Goal: Transaction & Acquisition: Book appointment/travel/reservation

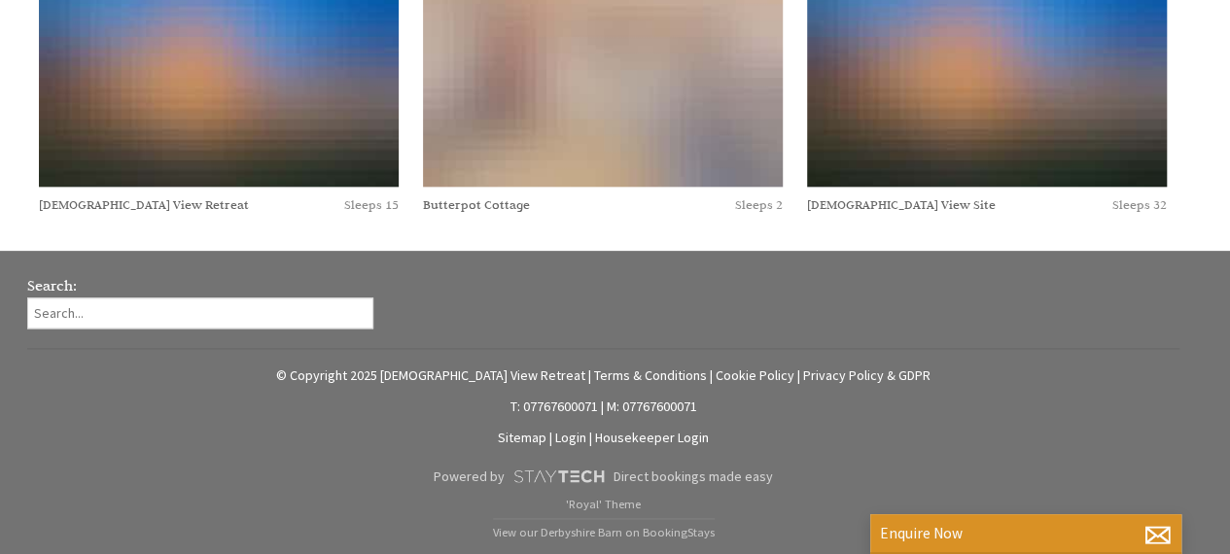
scroll to position [2861, 0]
click at [807, 212] on link "[DEMOGRAPHIC_DATA] View Site" at bounding box center [901, 204] width 189 height 16
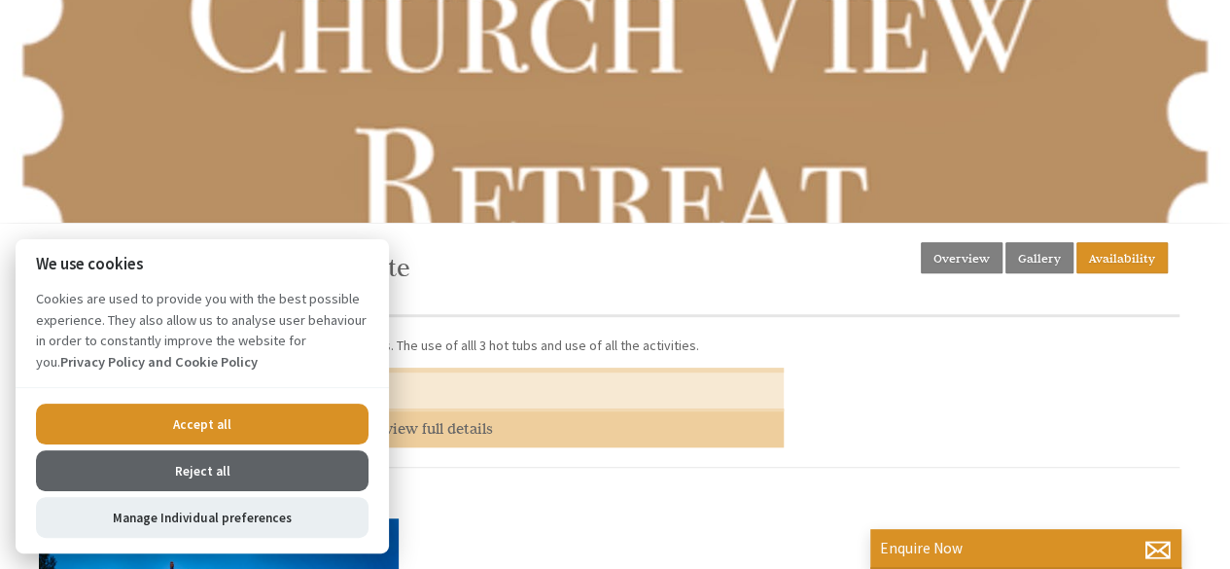
scroll to position [486, 0]
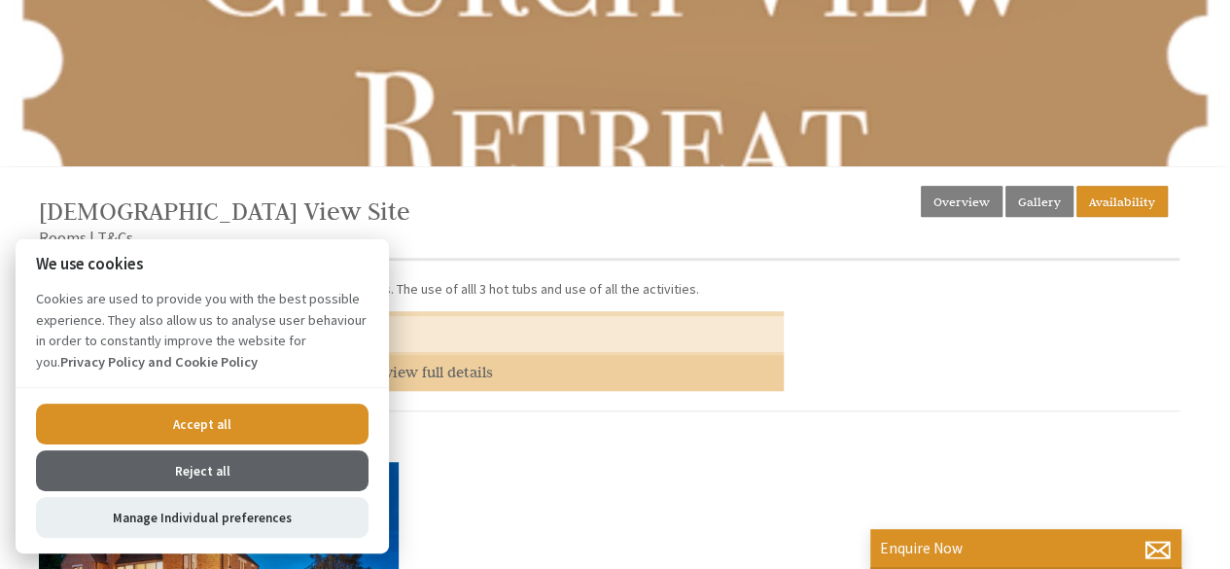
click at [240, 426] on button "Accept all" at bounding box center [202, 424] width 333 height 41
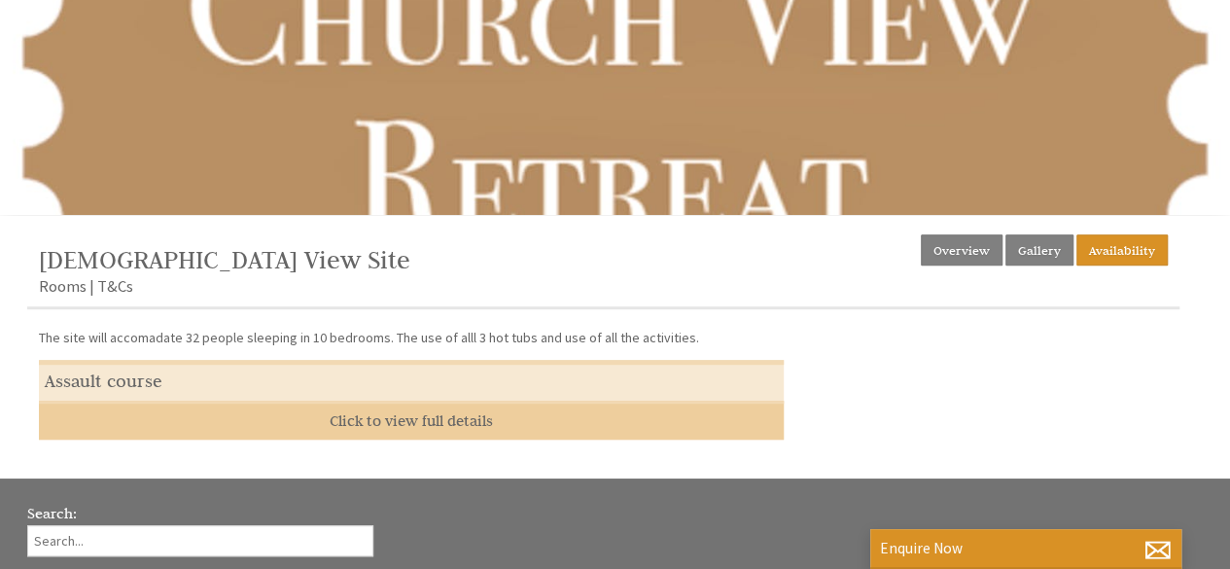
scroll to position [434, 0]
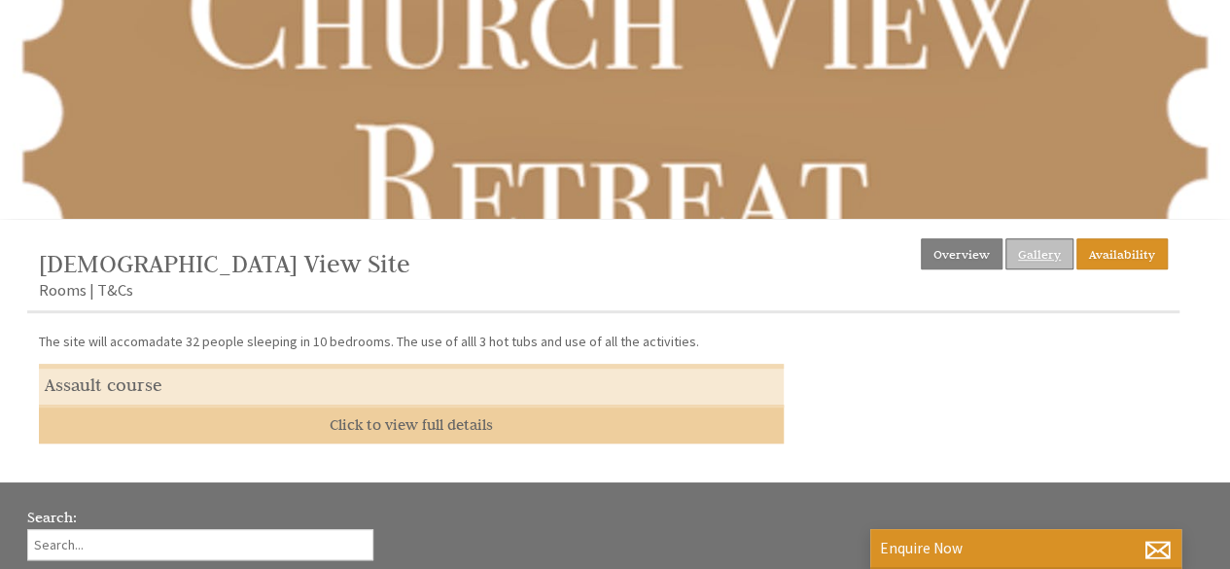
click at [1046, 250] on link "Gallery" at bounding box center [1040, 253] width 68 height 31
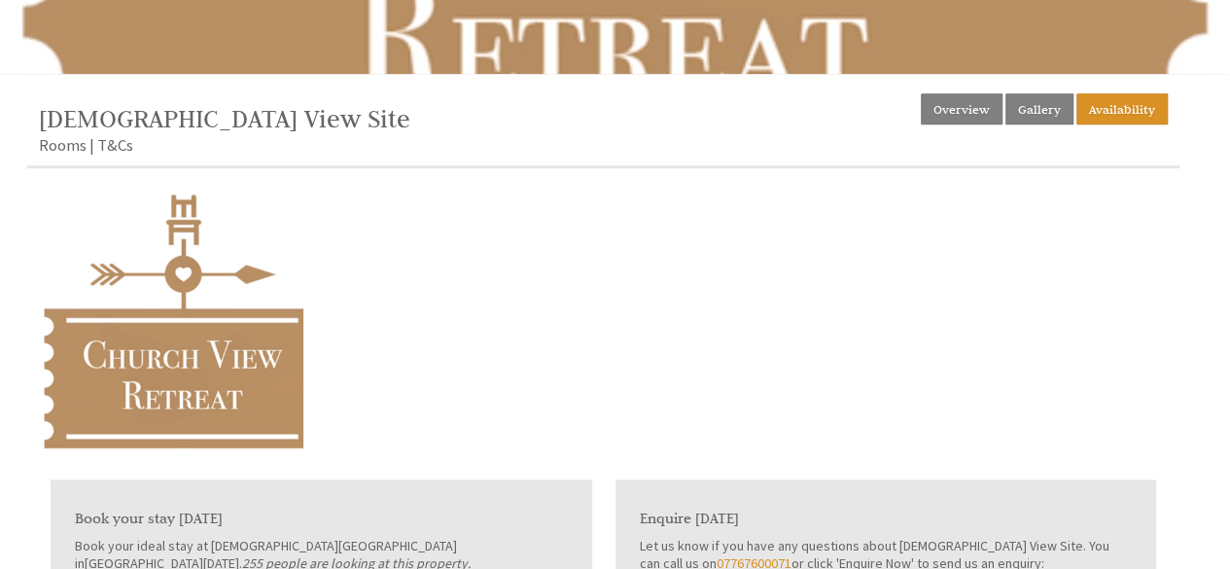
scroll to position [581, 0]
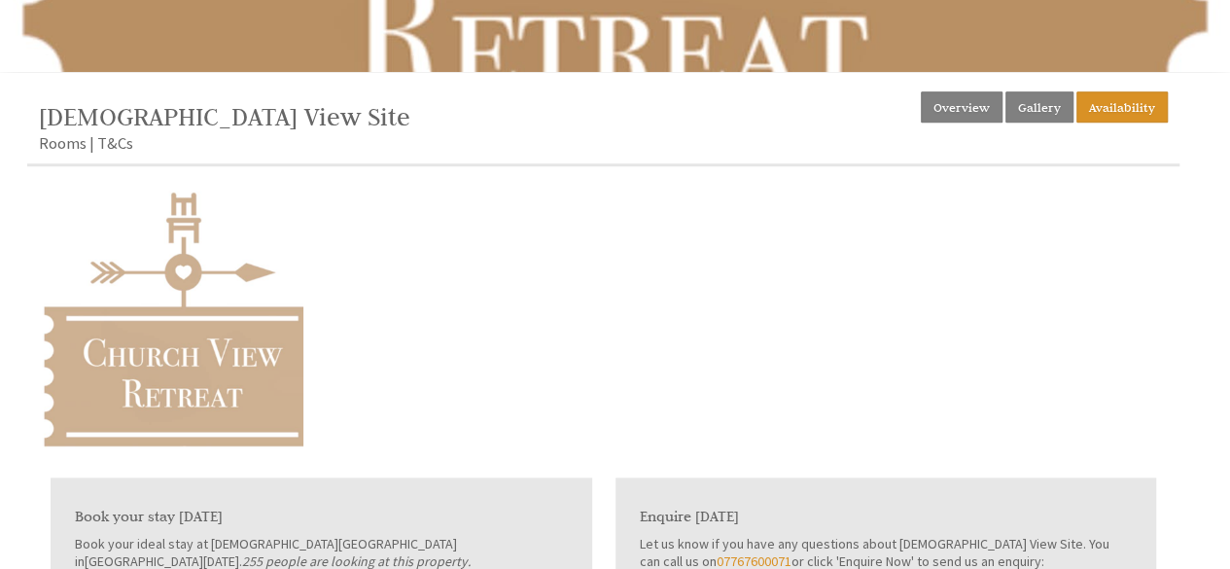
click at [222, 370] on img at bounding box center [171, 318] width 265 height 265
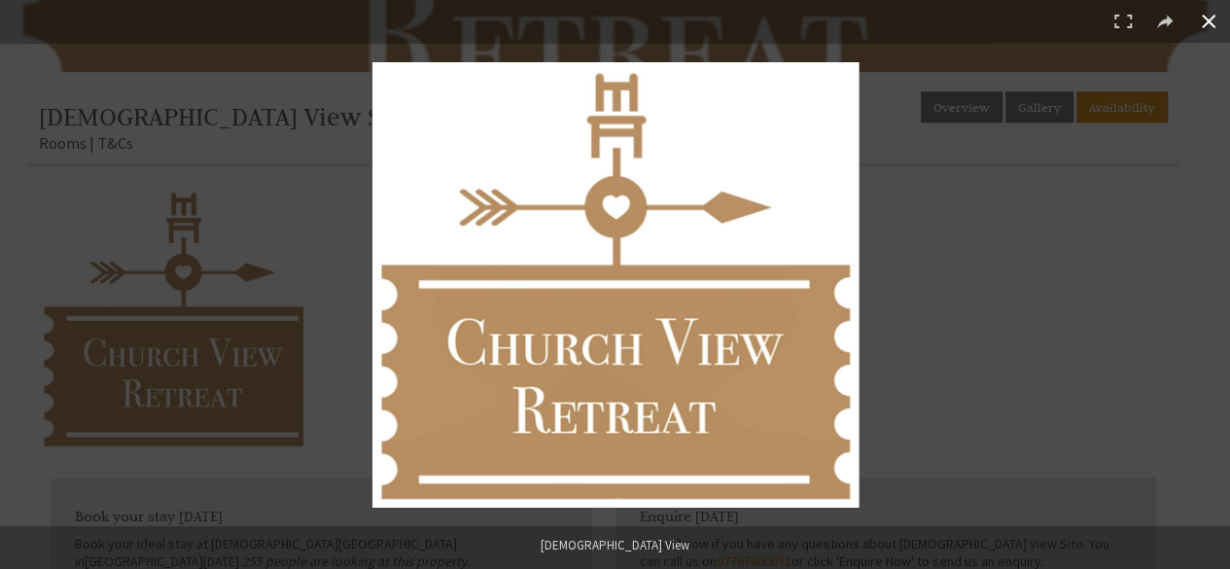
drag, startPoint x: 807, startPoint y: 310, endPoint x: 1010, endPoint y: 242, distance: 213.4
click at [1010, 242] on div at bounding box center [939, 324] width 1134 height 524
click at [1207, 22] on button at bounding box center [1209, 21] width 43 height 43
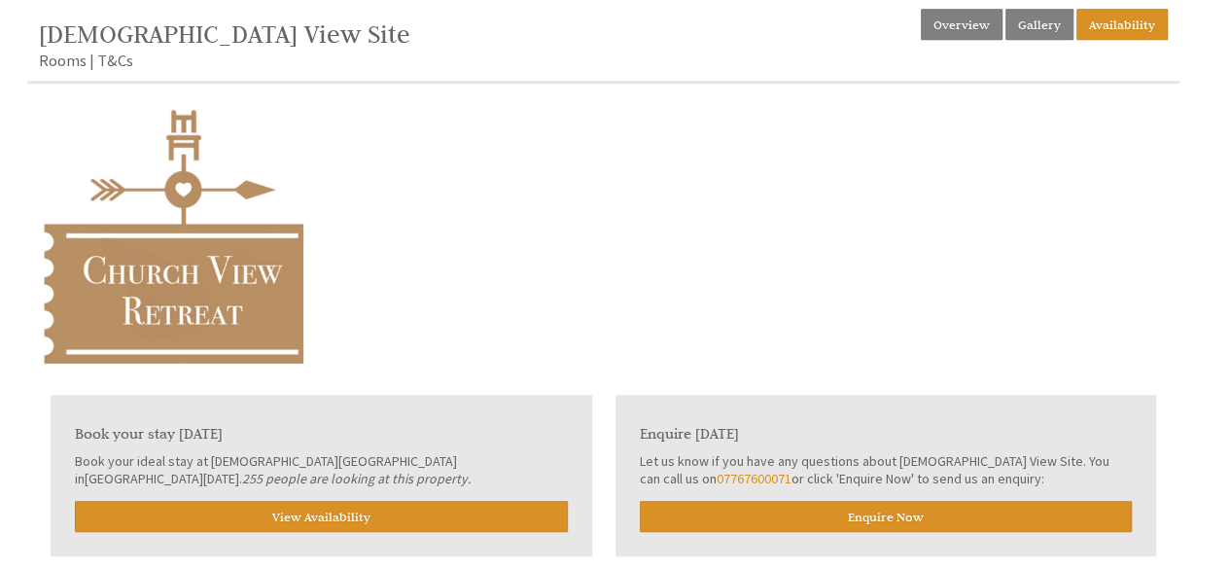
scroll to position [543, 0]
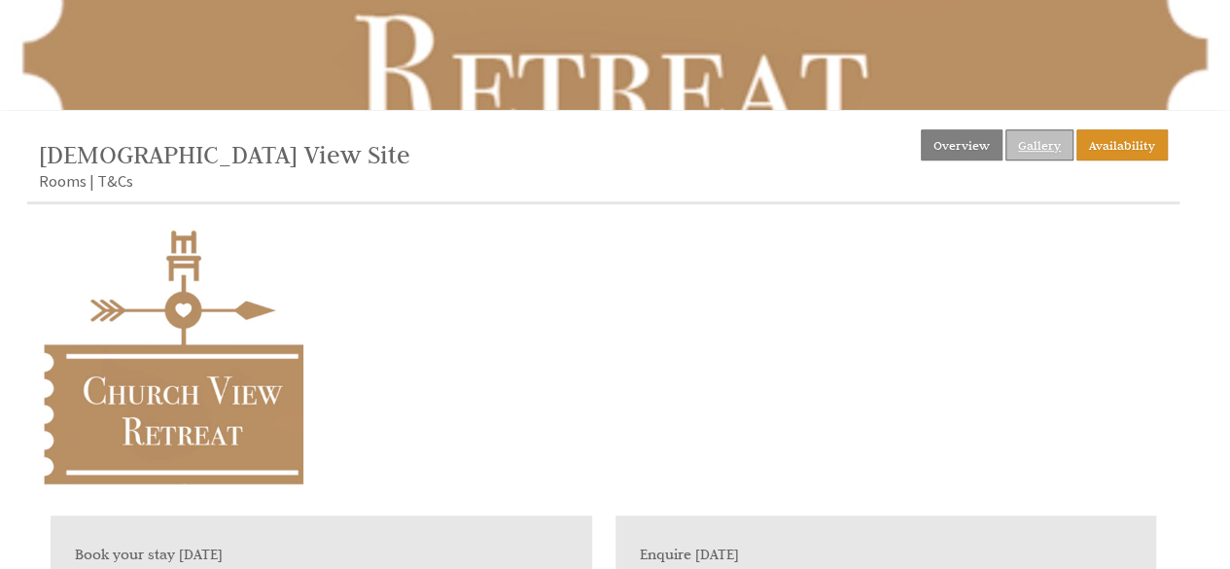
click at [1055, 141] on link "Gallery" at bounding box center [1040, 144] width 68 height 31
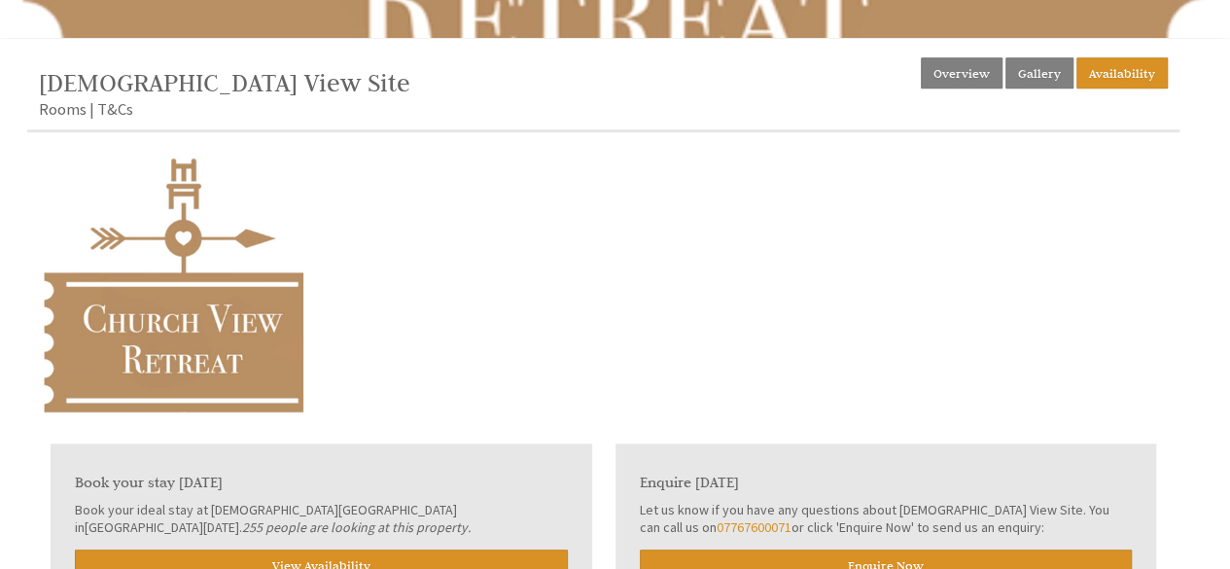
scroll to position [534, 0]
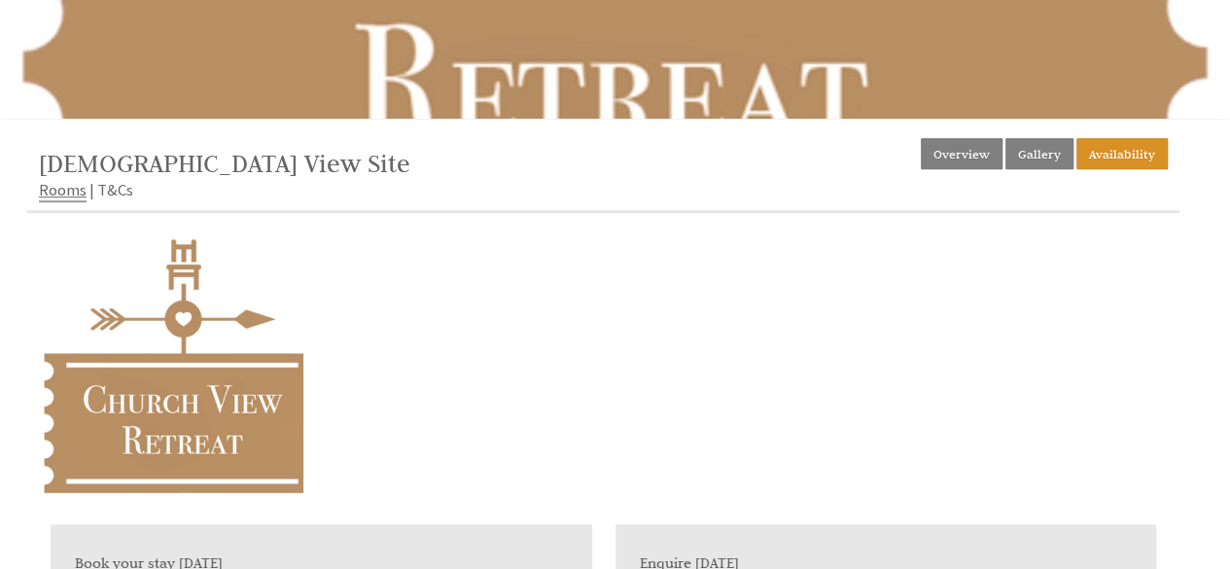
click at [62, 186] on link "Rooms" at bounding box center [63, 190] width 48 height 23
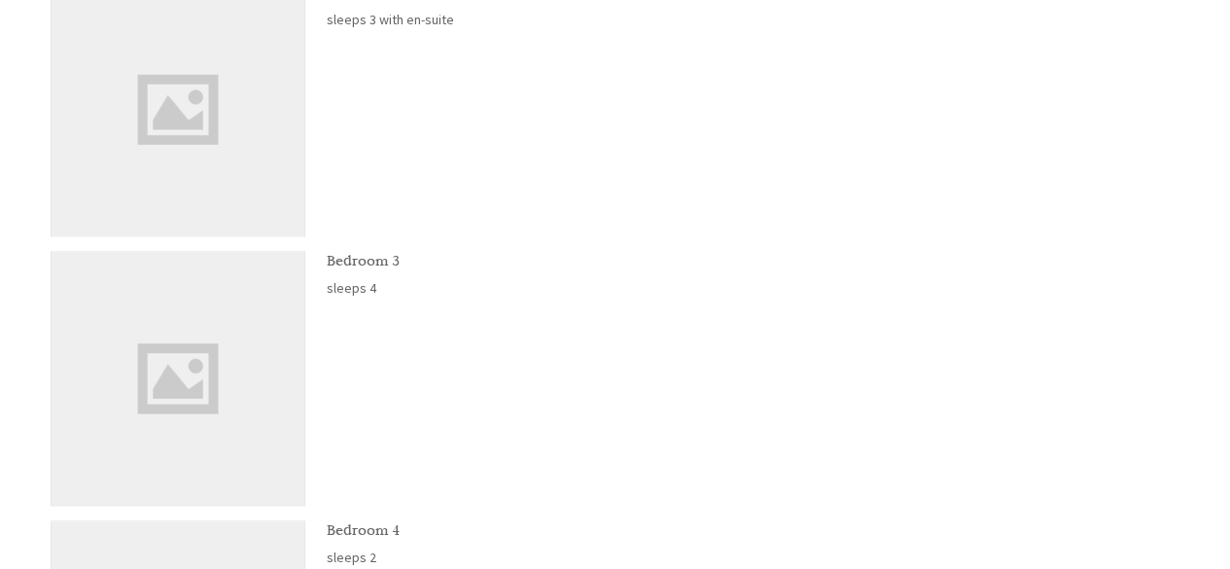
scroll to position [1017, 0]
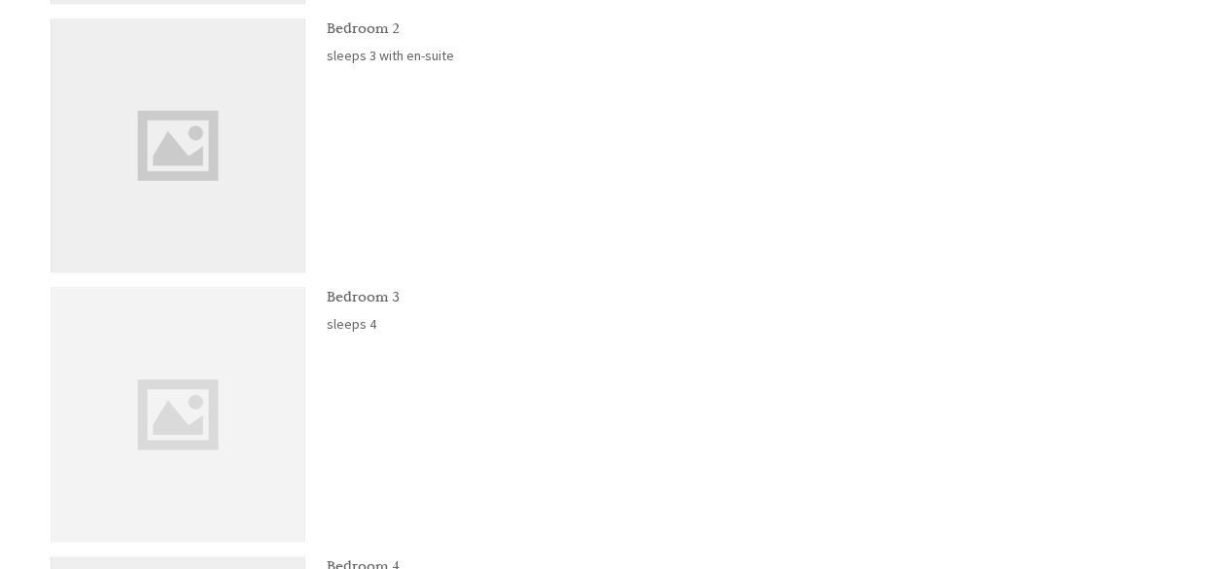
click at [206, 359] on img at bounding box center [178, 414] width 253 height 253
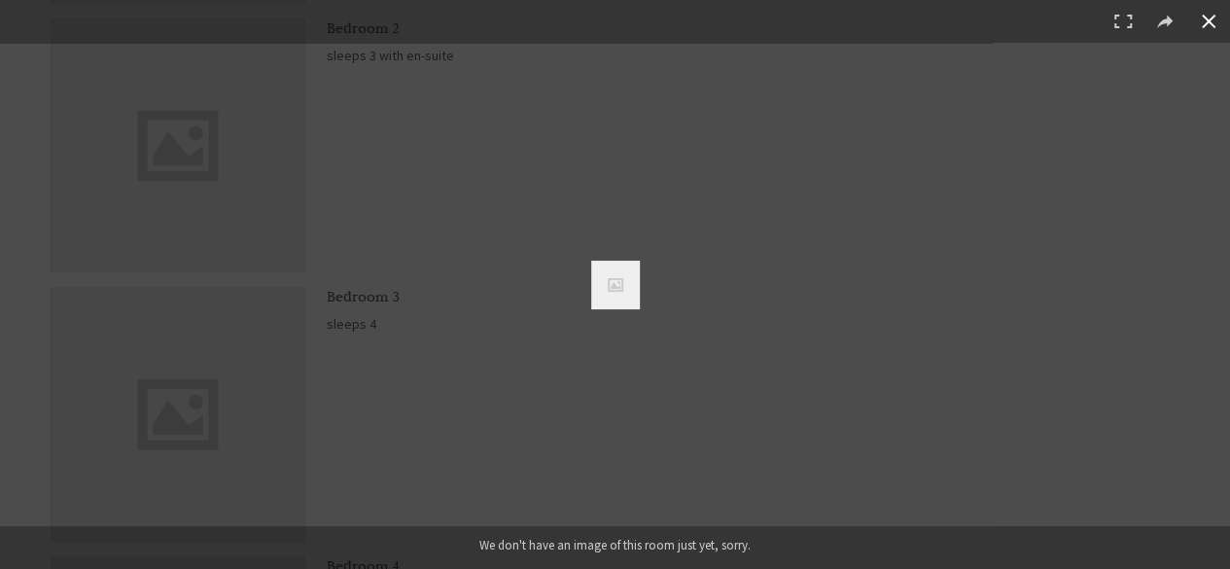
click at [780, 122] on div at bounding box center [615, 284] width 1230 height 569
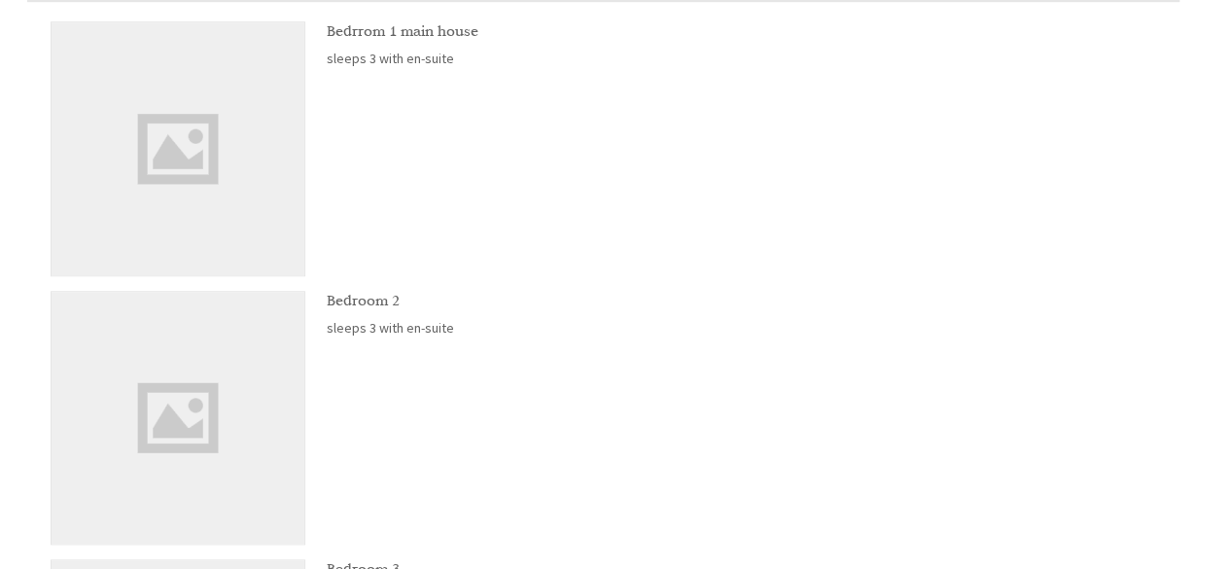
scroll to position [740, 0]
click at [414, 65] on p "sleeps 3 with en-suite" at bounding box center [742, 63] width 830 height 18
click at [241, 101] on img at bounding box center [178, 153] width 253 height 253
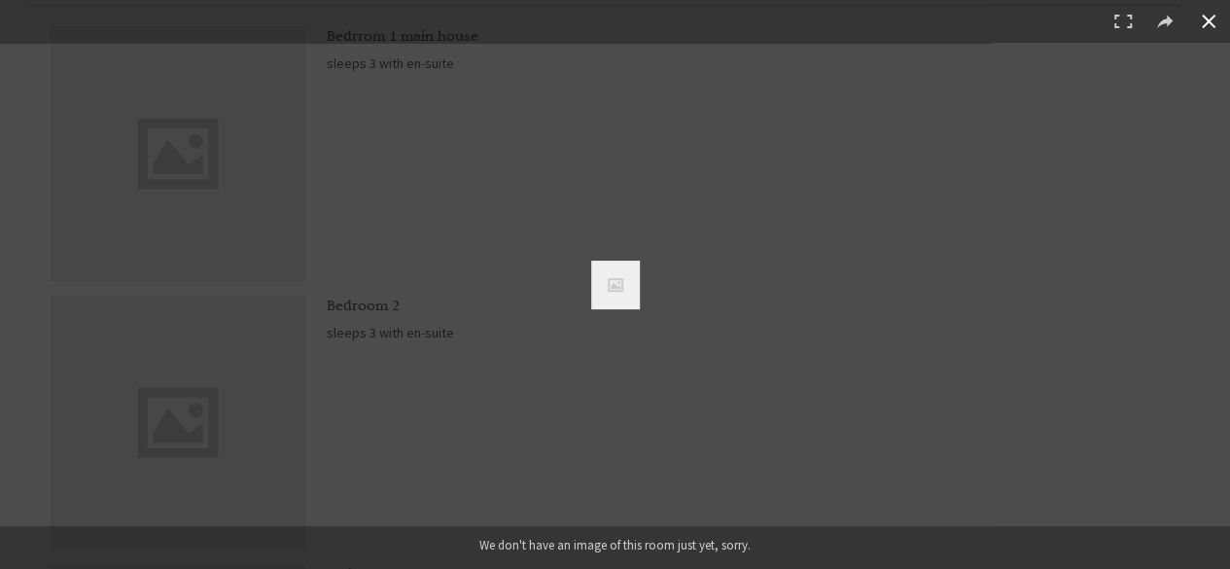
click at [1207, 21] on button at bounding box center [1209, 21] width 43 height 43
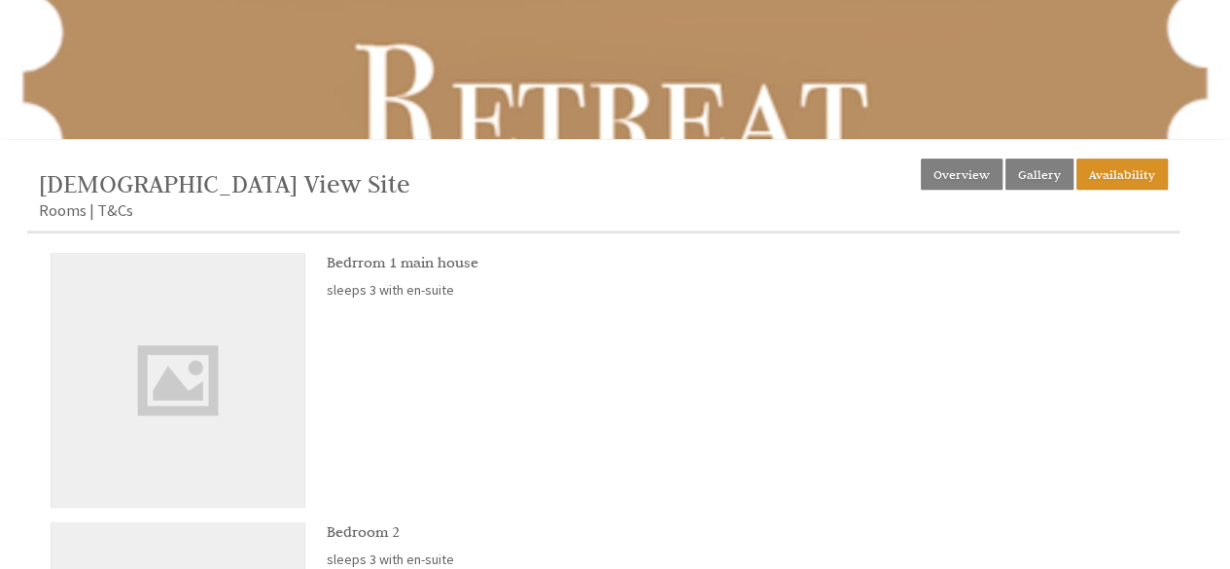
scroll to position [491, 0]
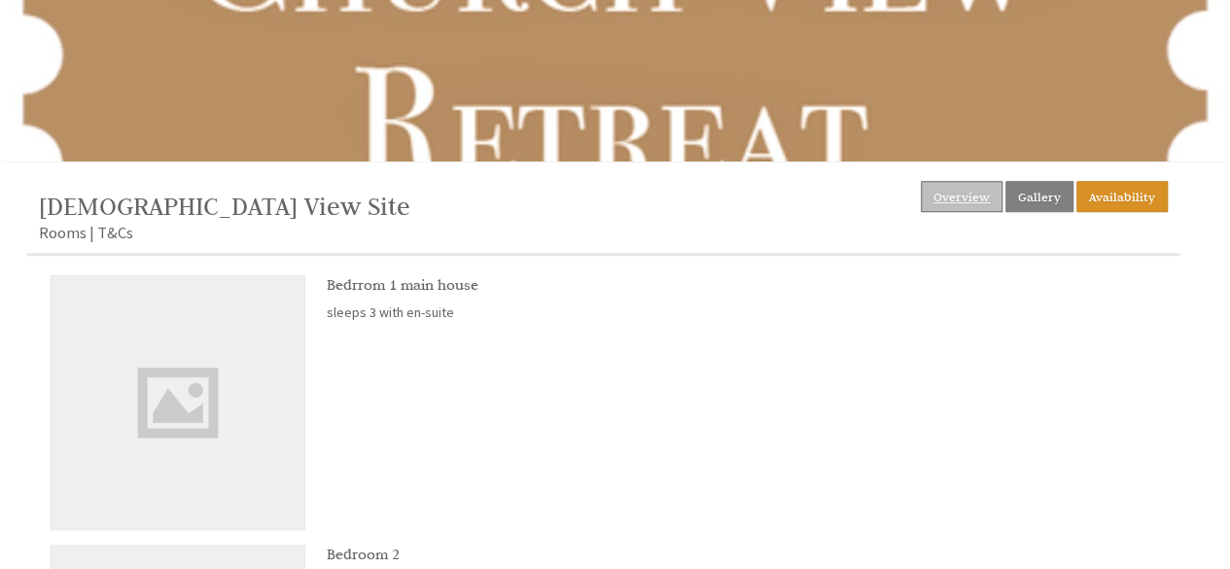
click at [945, 202] on link "Overview" at bounding box center [962, 196] width 82 height 31
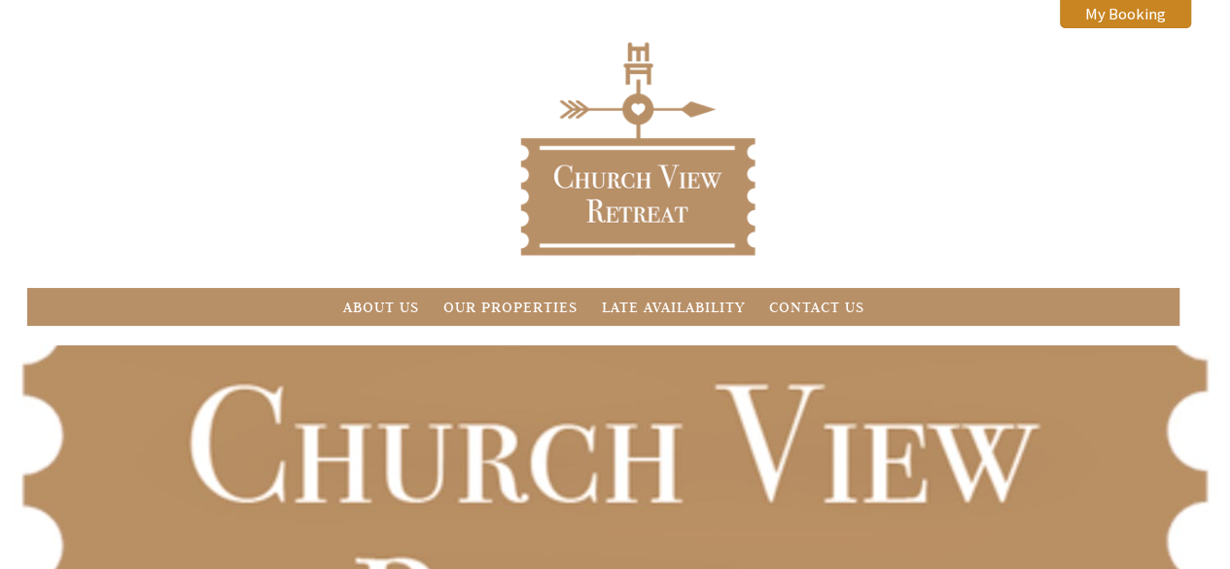
scroll to position [491, 0]
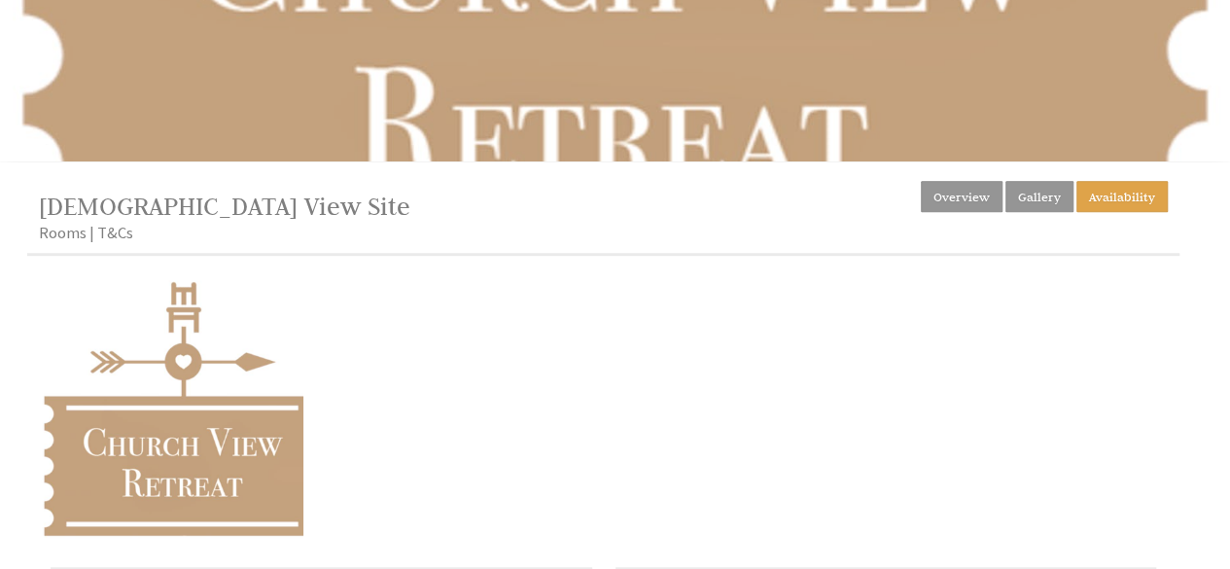
scroll to position [534, 0]
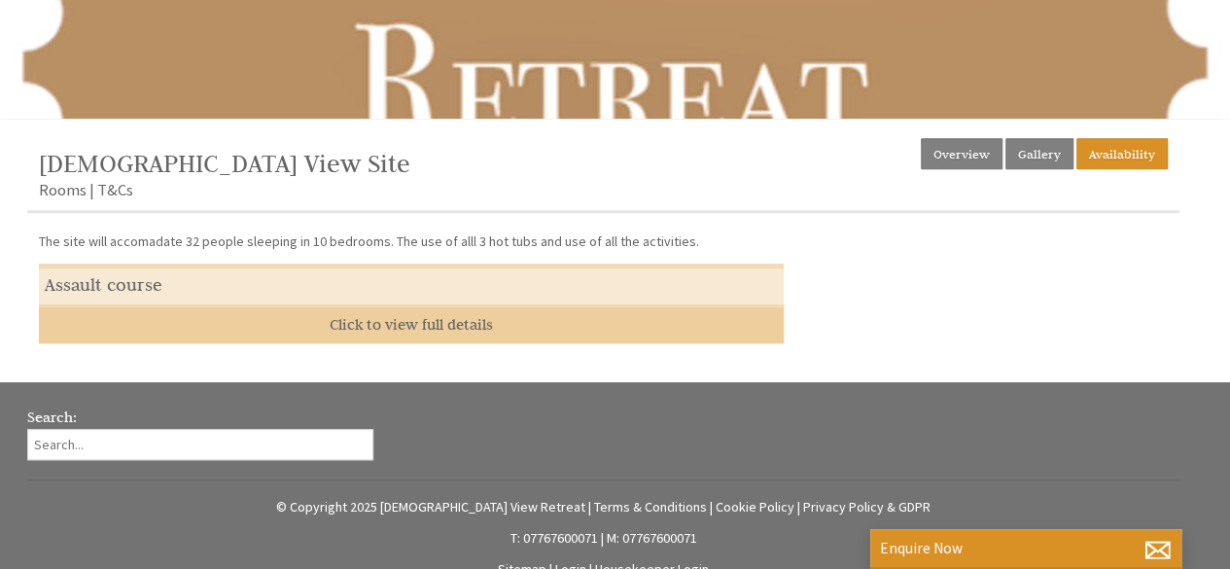
scroll to position [434, 0]
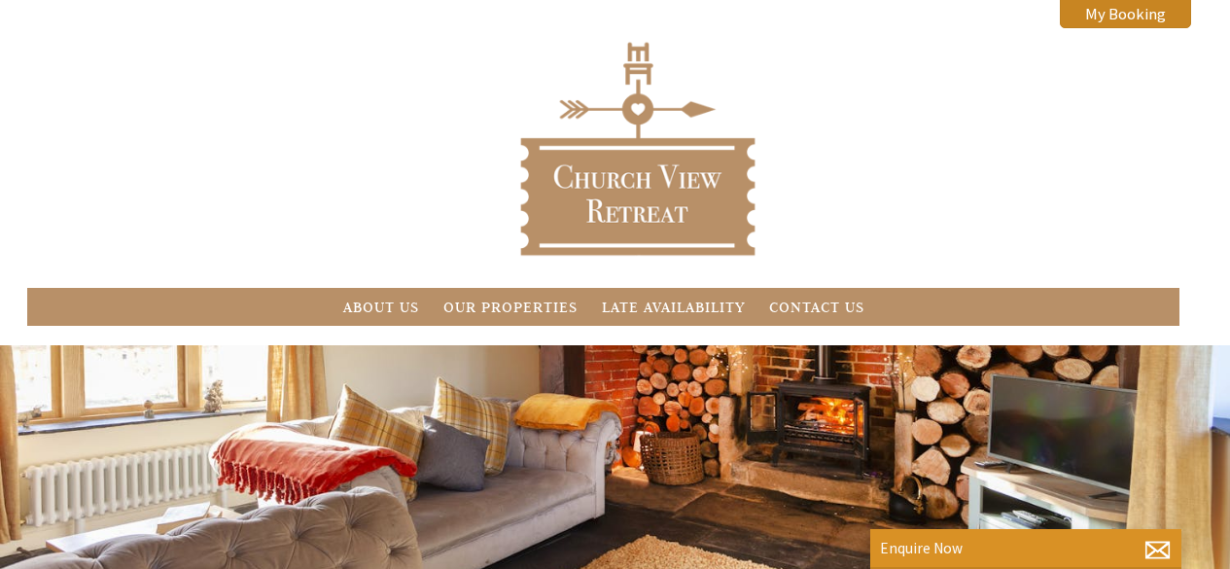
scroll to position [1103, 0]
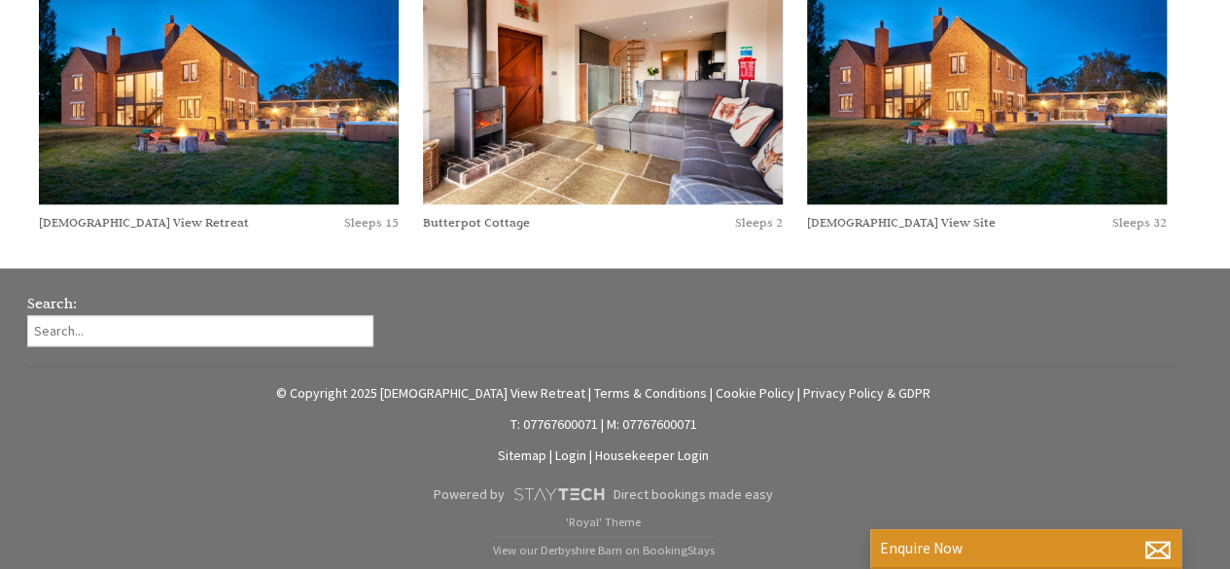
drag, startPoint x: 1224, startPoint y: 408, endPoint x: 1240, endPoint y: 406, distance: 15.8
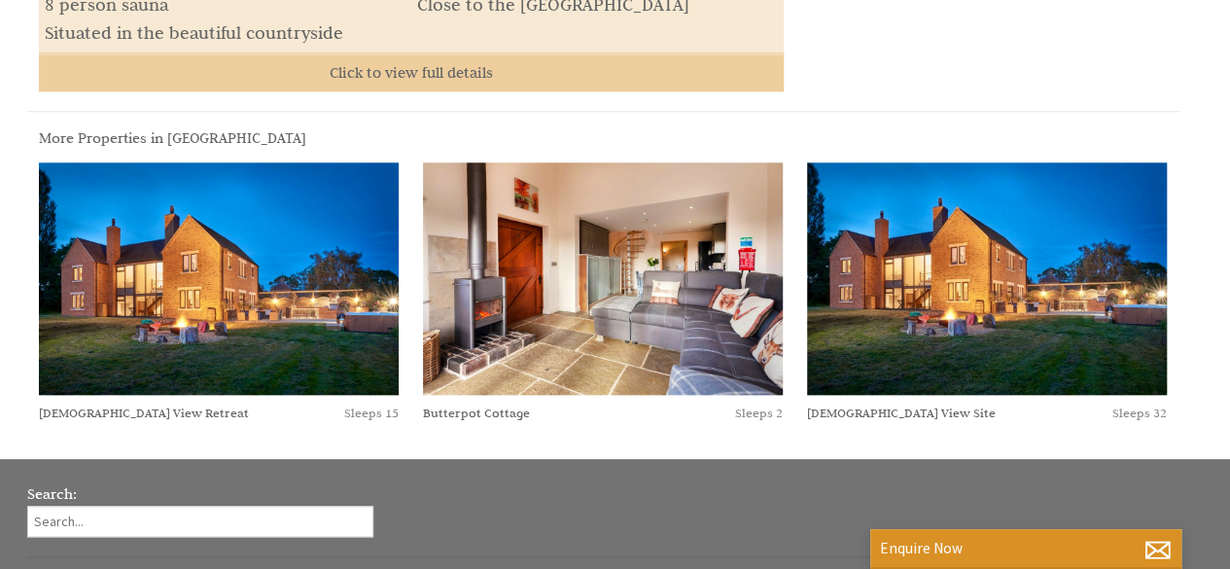
scroll to position [910, 0]
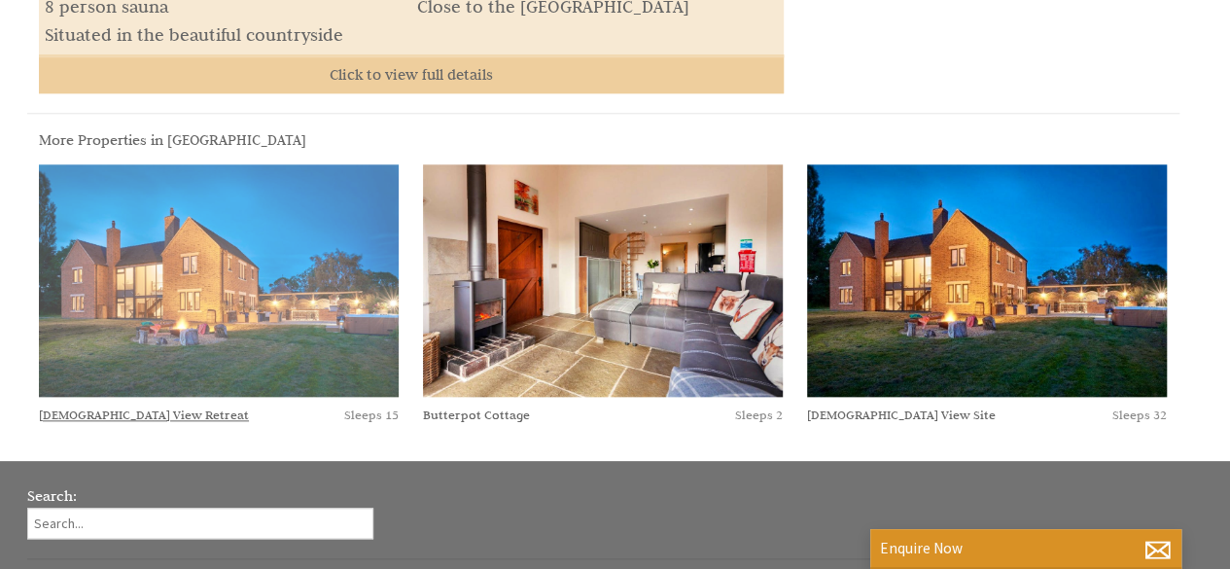
click at [249, 334] on img at bounding box center [219, 280] width 360 height 232
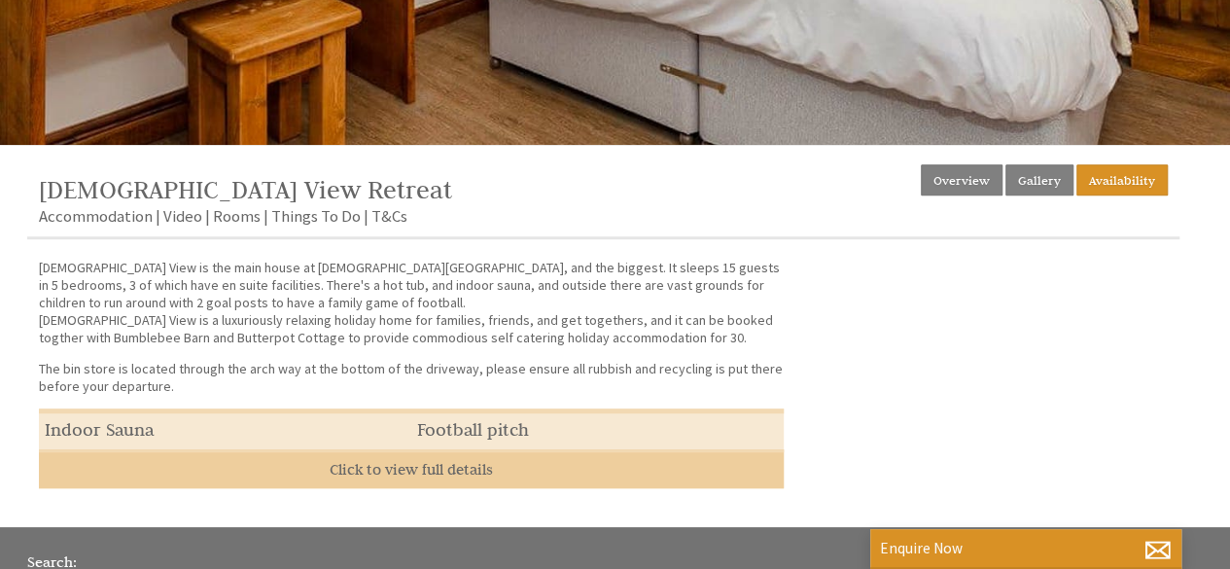
scroll to position [506, 0]
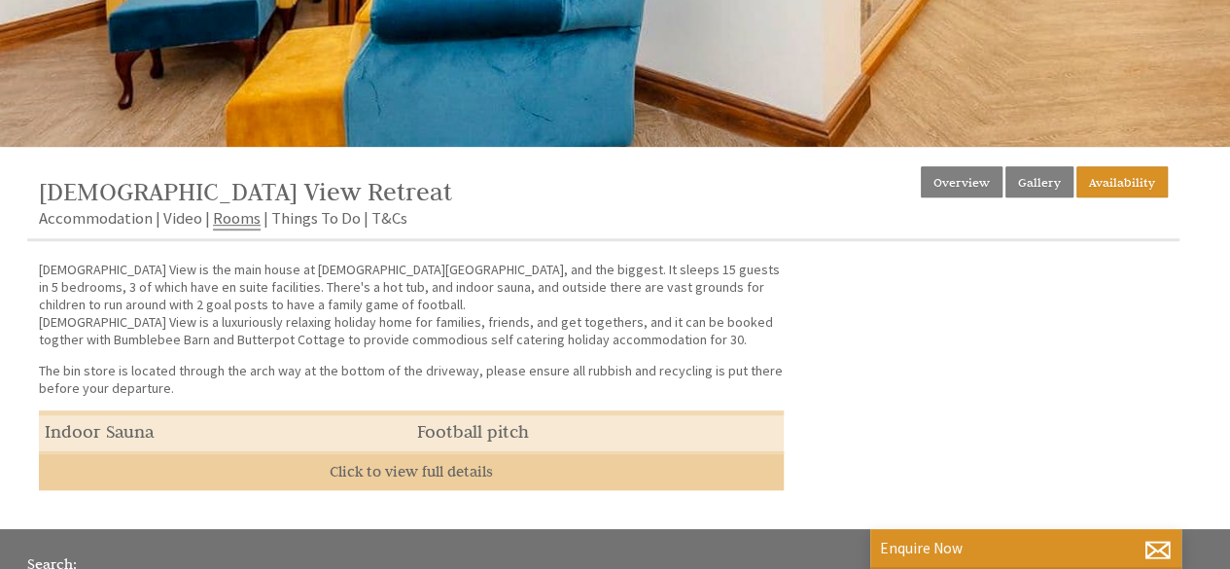
click at [252, 221] on link "Rooms" at bounding box center [237, 218] width 48 height 23
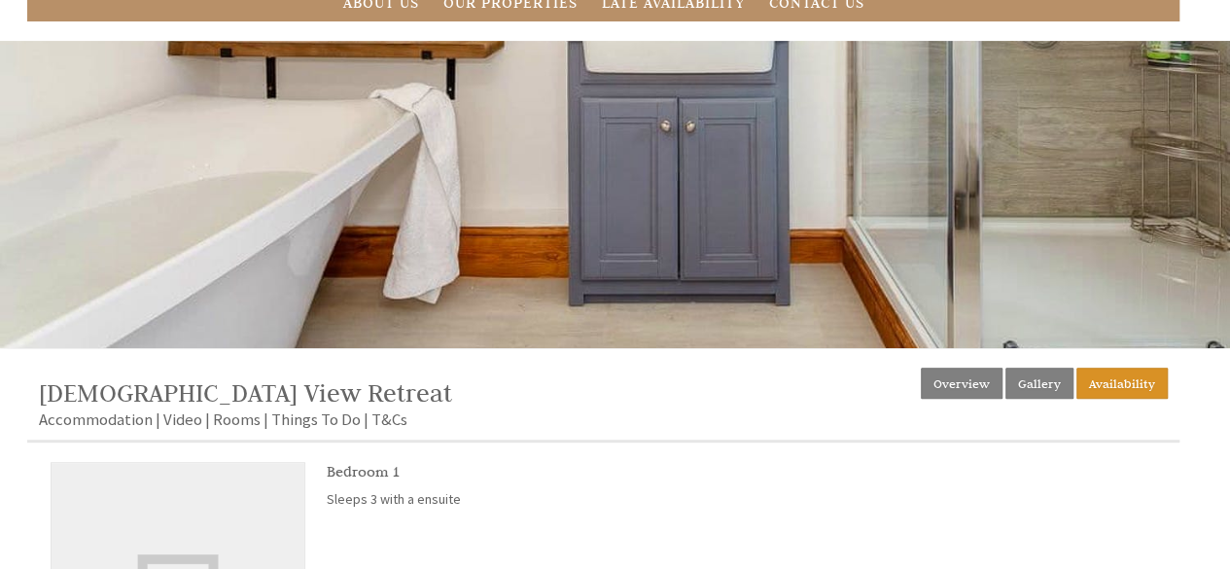
scroll to position [293, 0]
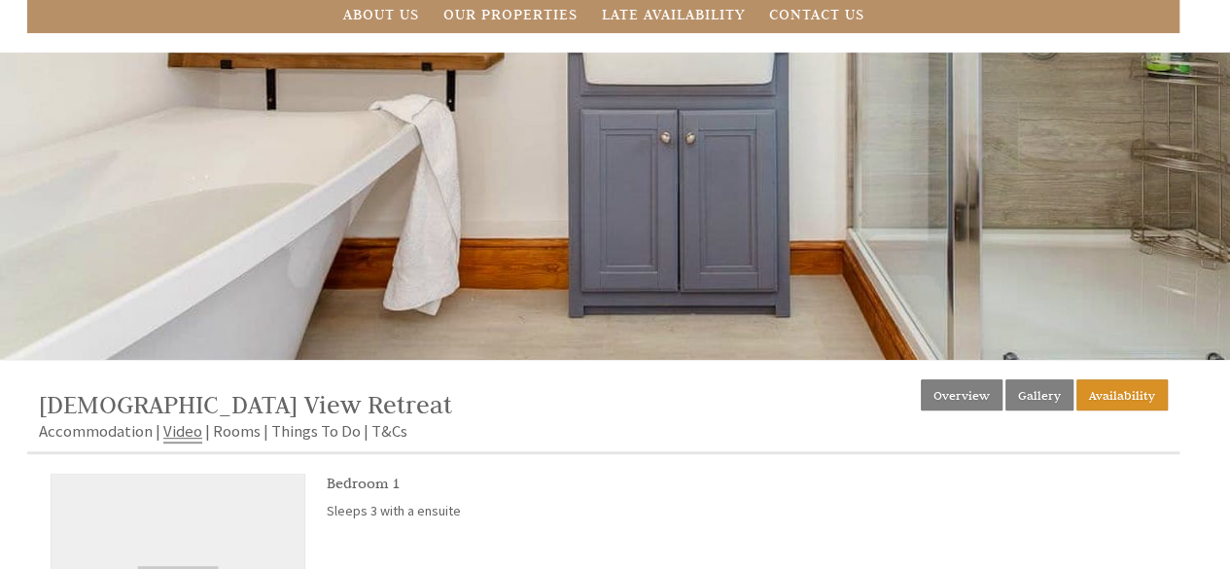
click at [175, 432] on link "Video" at bounding box center [182, 431] width 39 height 23
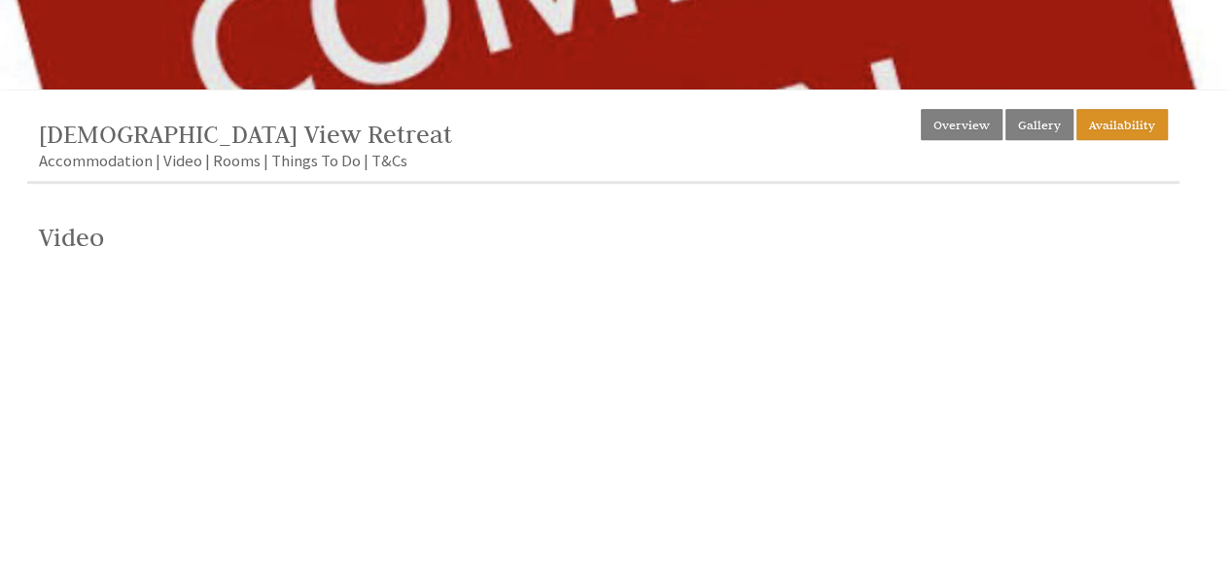
scroll to position [459, 0]
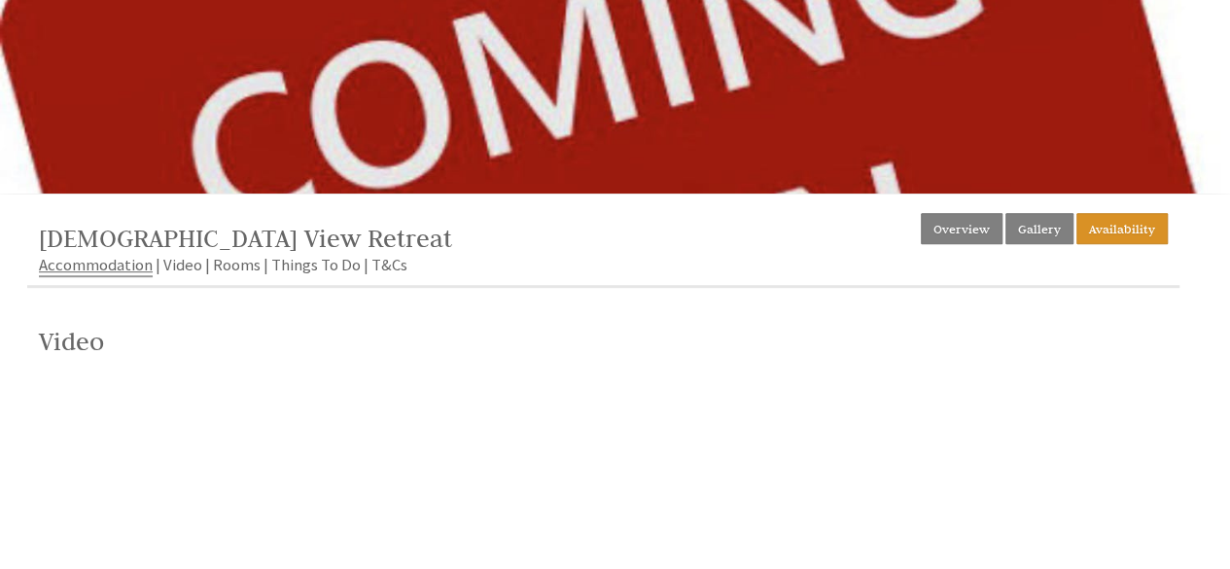
click at [78, 264] on link "Accommodation" at bounding box center [96, 265] width 114 height 23
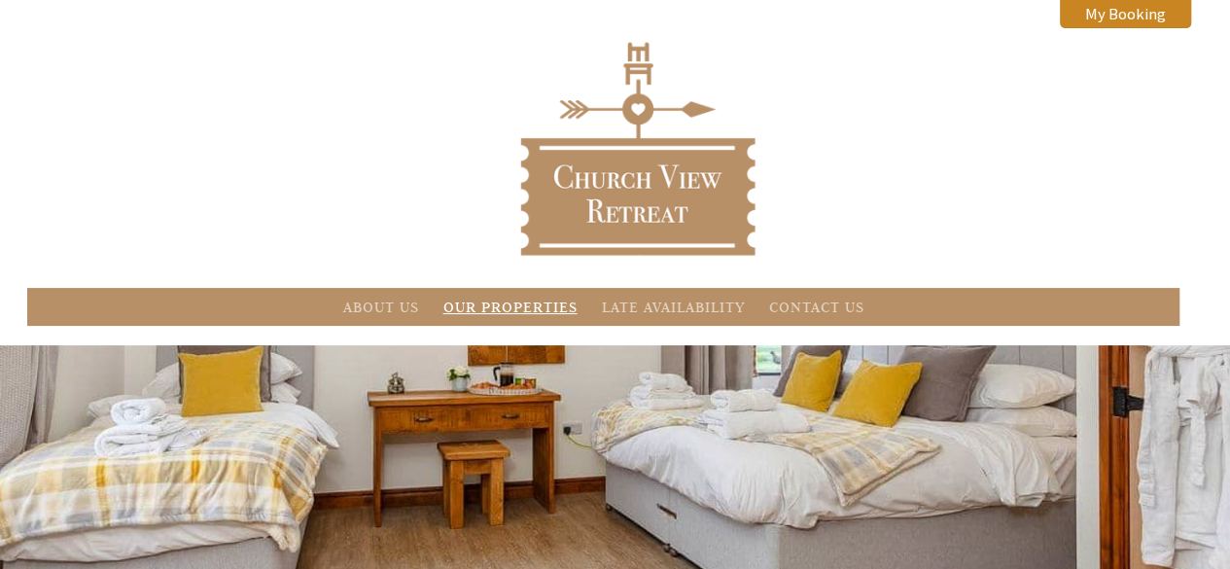
click at [538, 314] on link "Our Properties" at bounding box center [510, 307] width 134 height 18
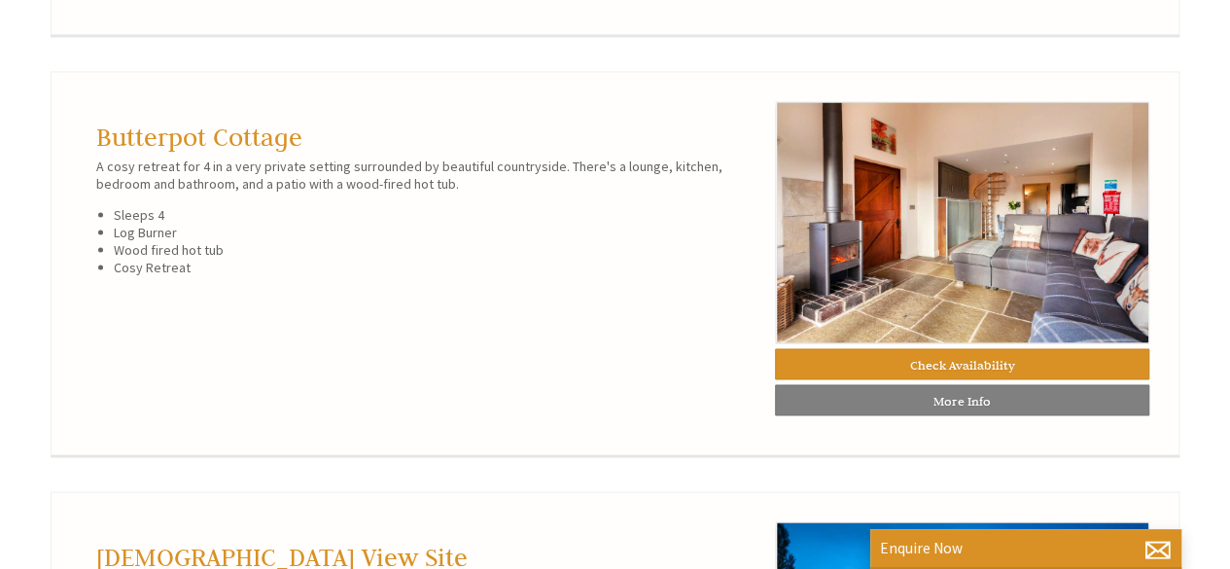
scroll to position [1780, 0]
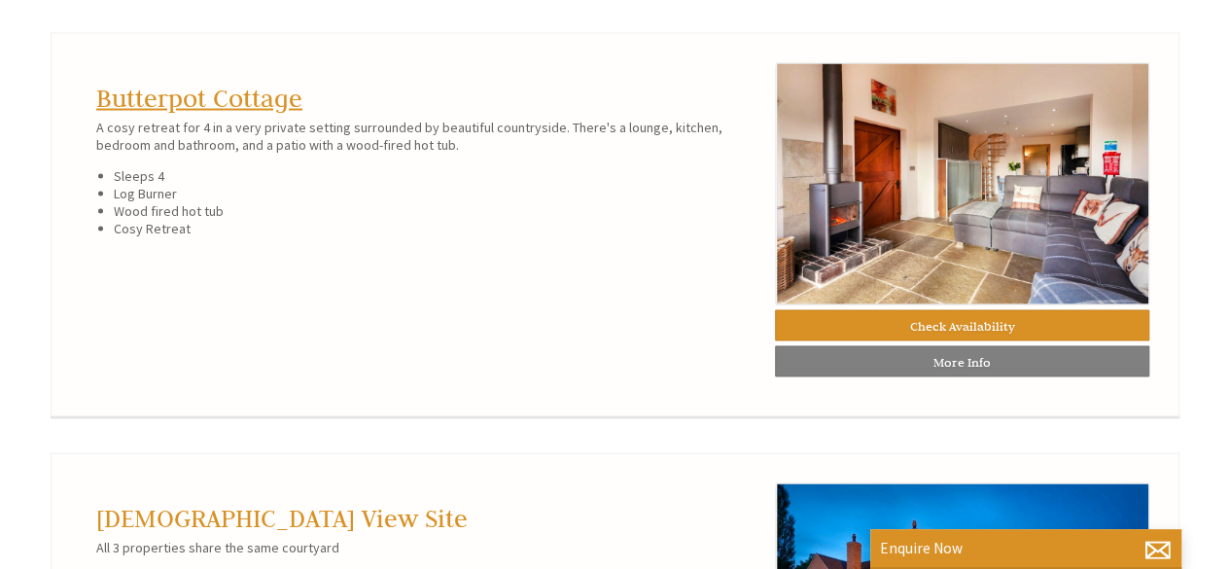
click at [244, 113] on link "Butterpot Cottage" at bounding box center [199, 97] width 206 height 31
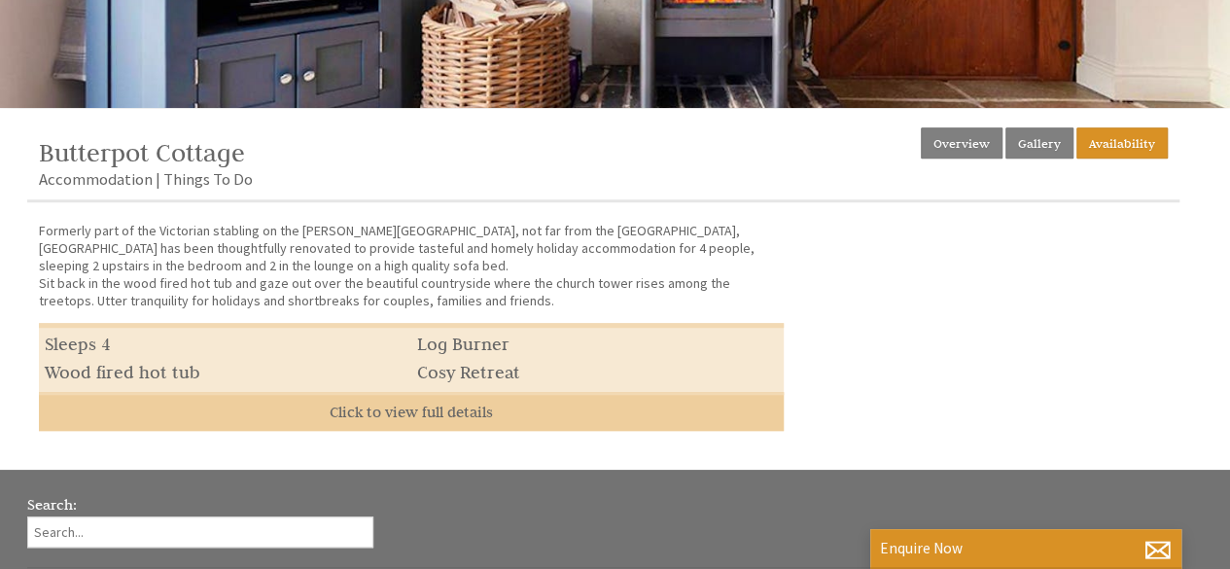
scroll to position [428, 0]
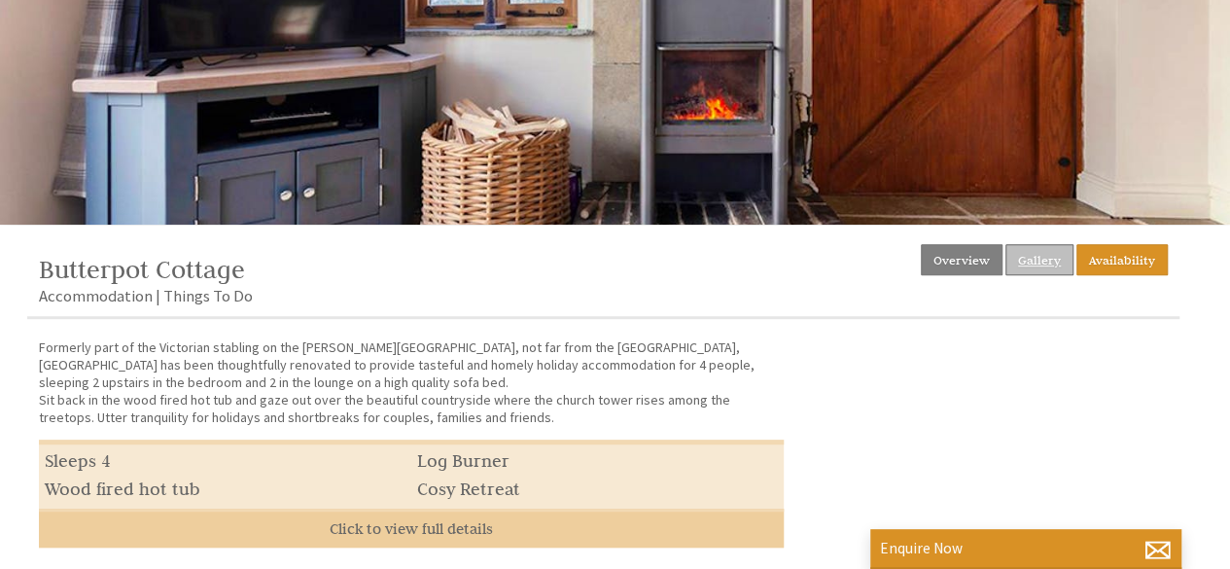
click at [1039, 266] on link "Gallery" at bounding box center [1040, 259] width 68 height 31
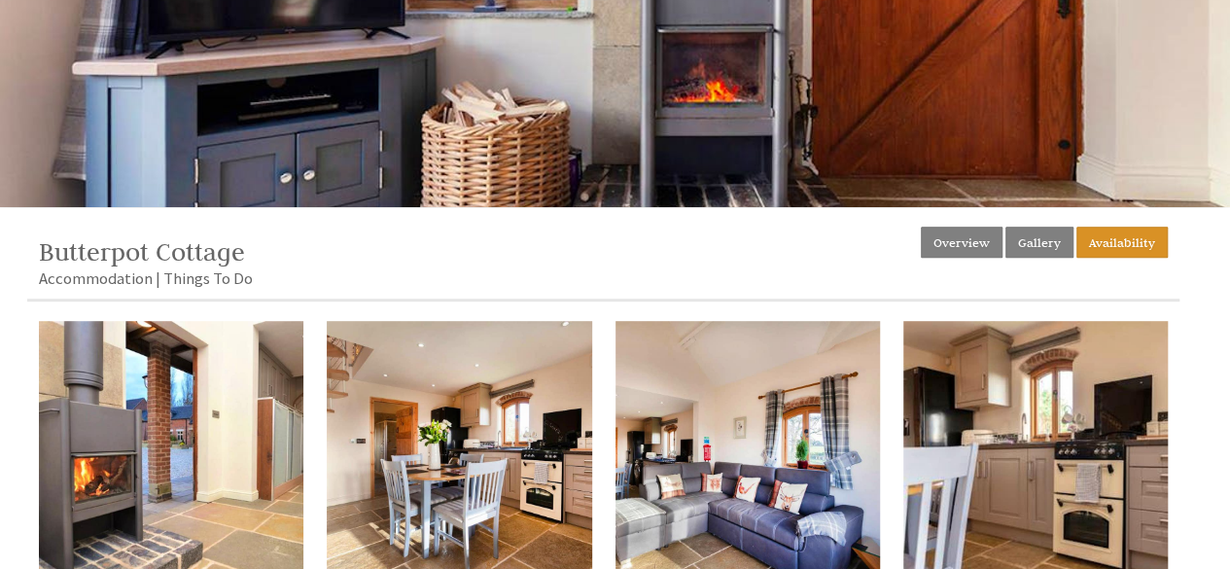
scroll to position [304, 0]
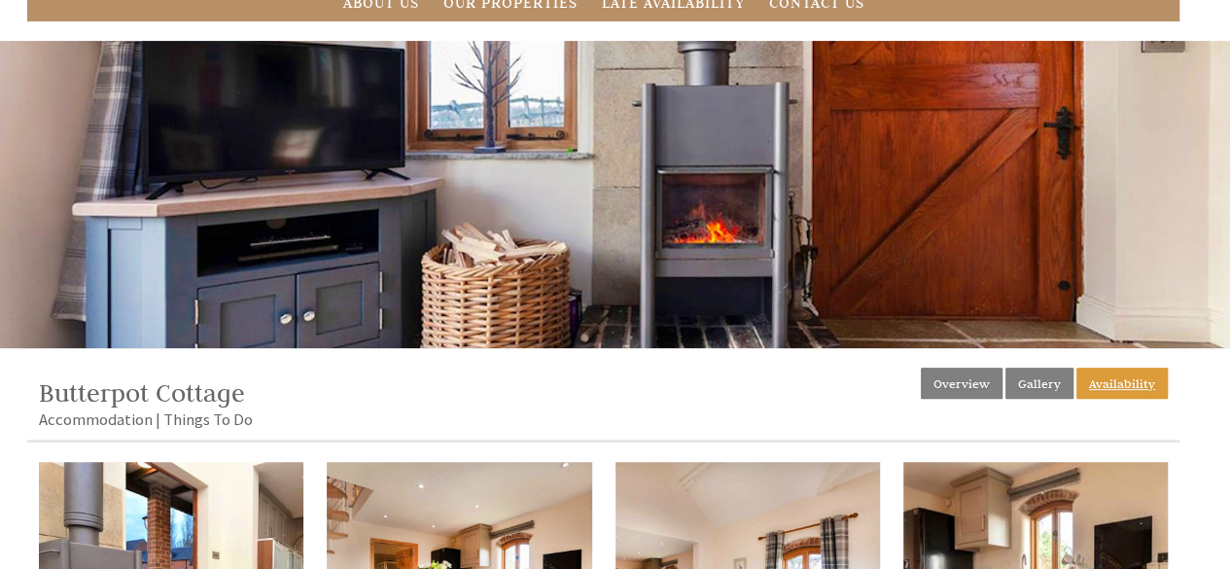
click at [1122, 394] on link "Availability" at bounding box center [1122, 383] width 91 height 31
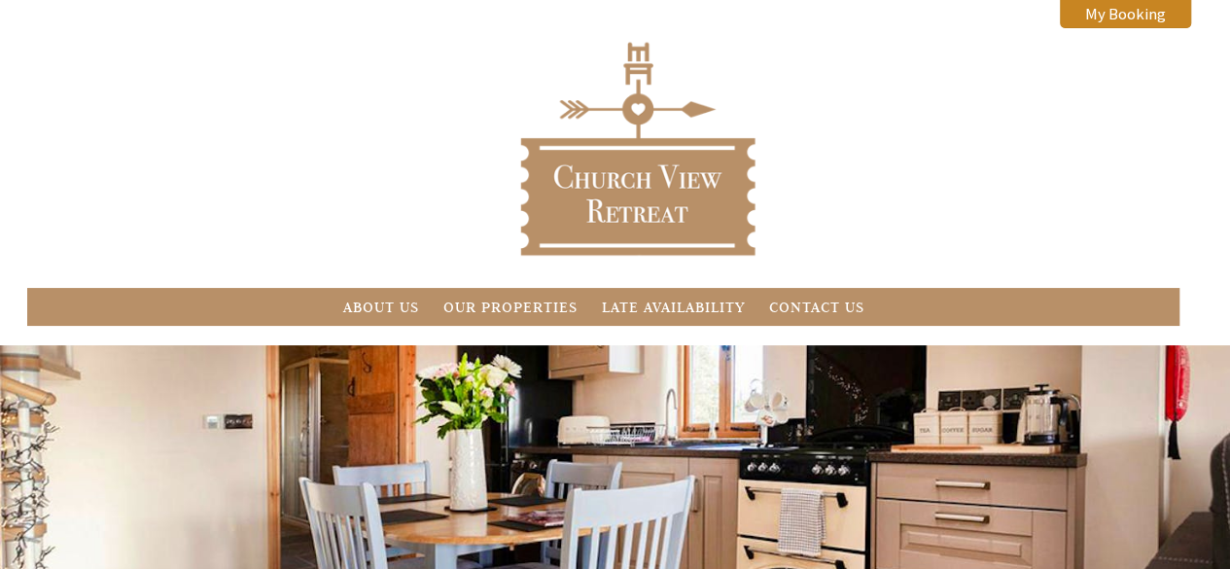
drag, startPoint x: 1227, startPoint y: 38, endPoint x: 1235, endPoint y: 91, distance: 54.1
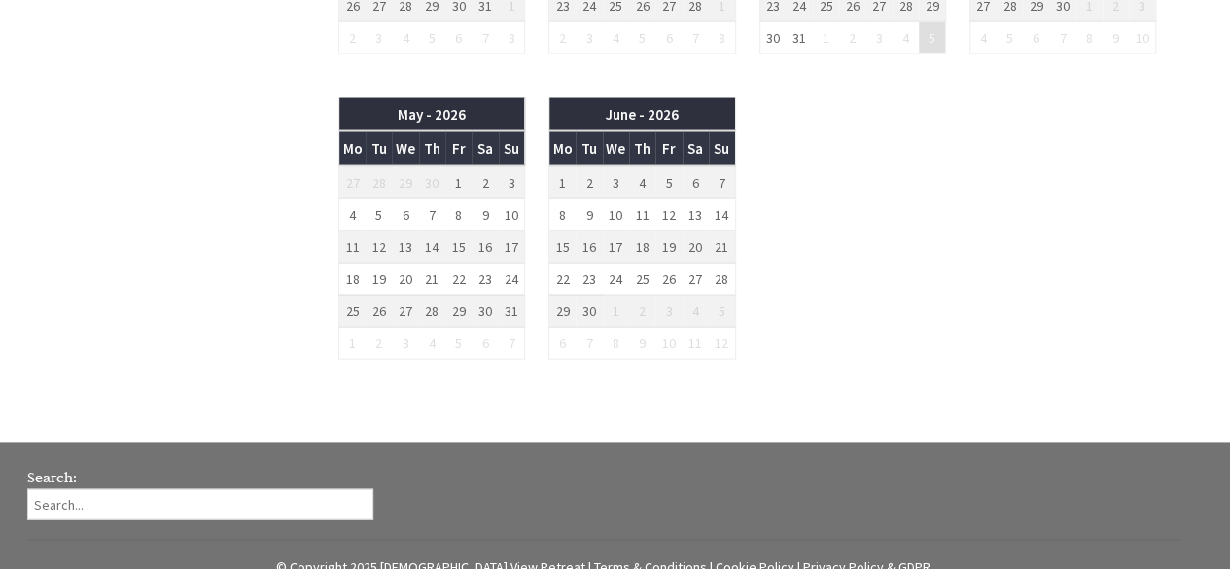
scroll to position [1882, 0]
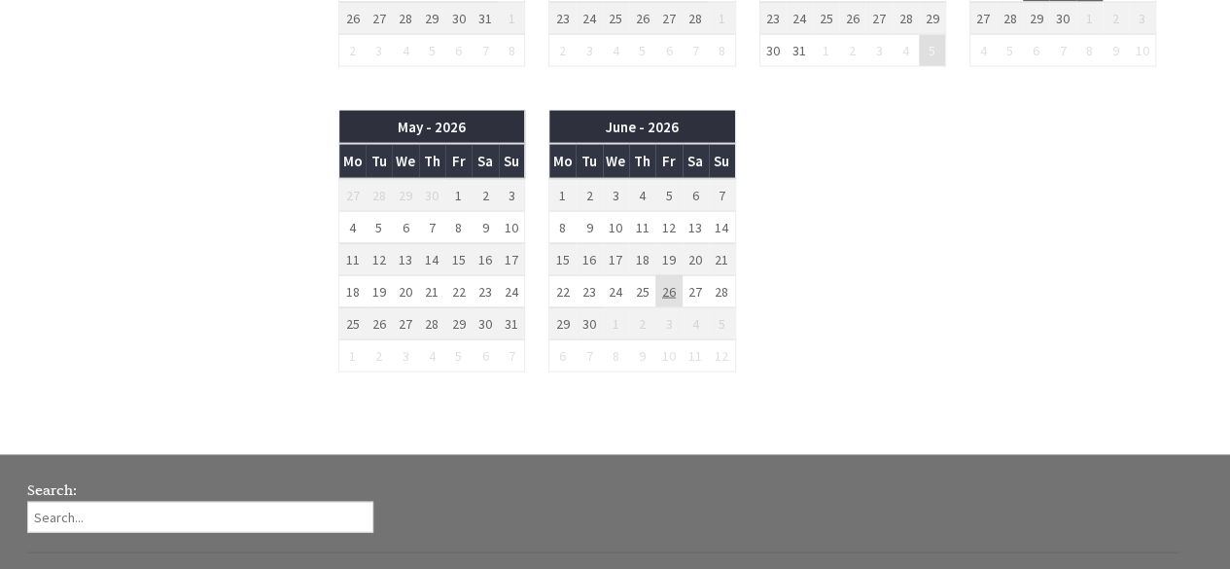
click at [671, 278] on td "26" at bounding box center [669, 291] width 26 height 32
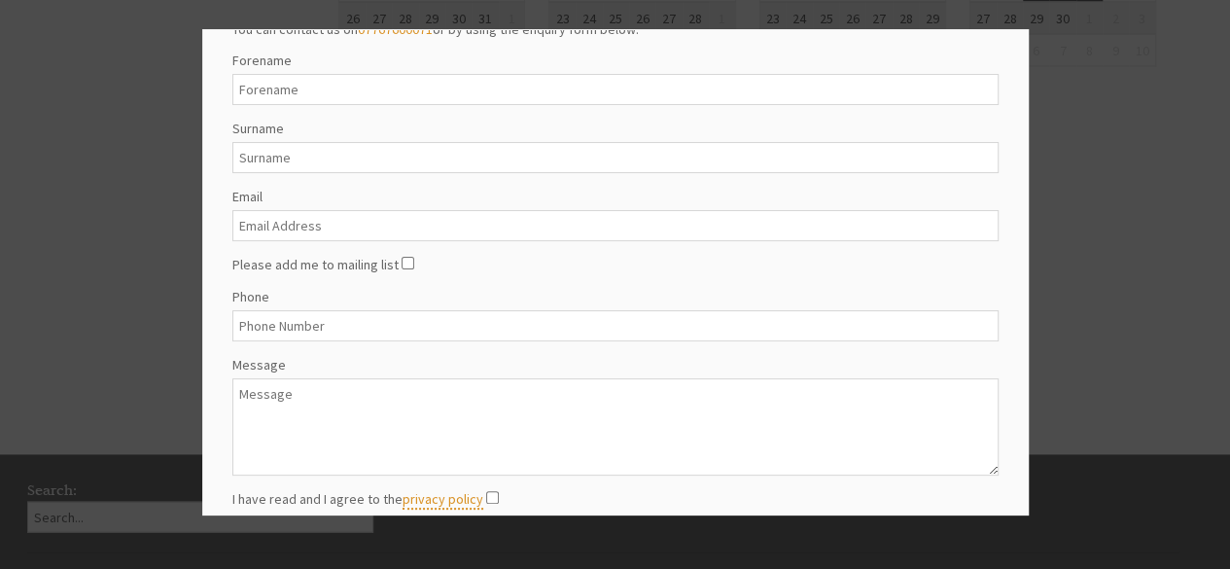
scroll to position [0, 0]
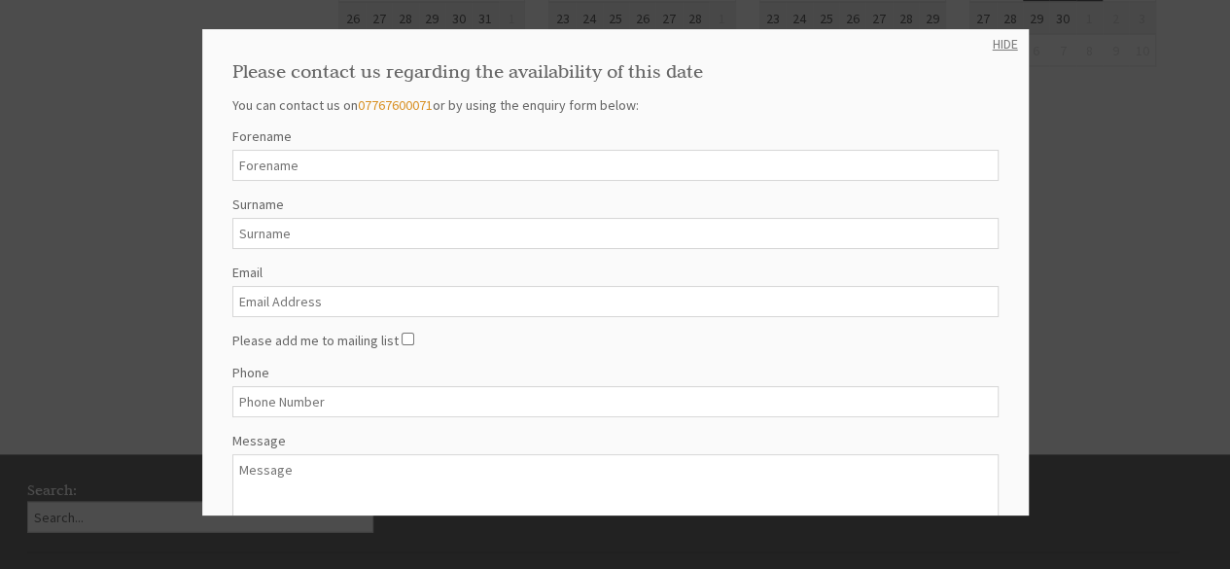
click at [993, 40] on link "HIDE" at bounding box center [1005, 44] width 25 height 18
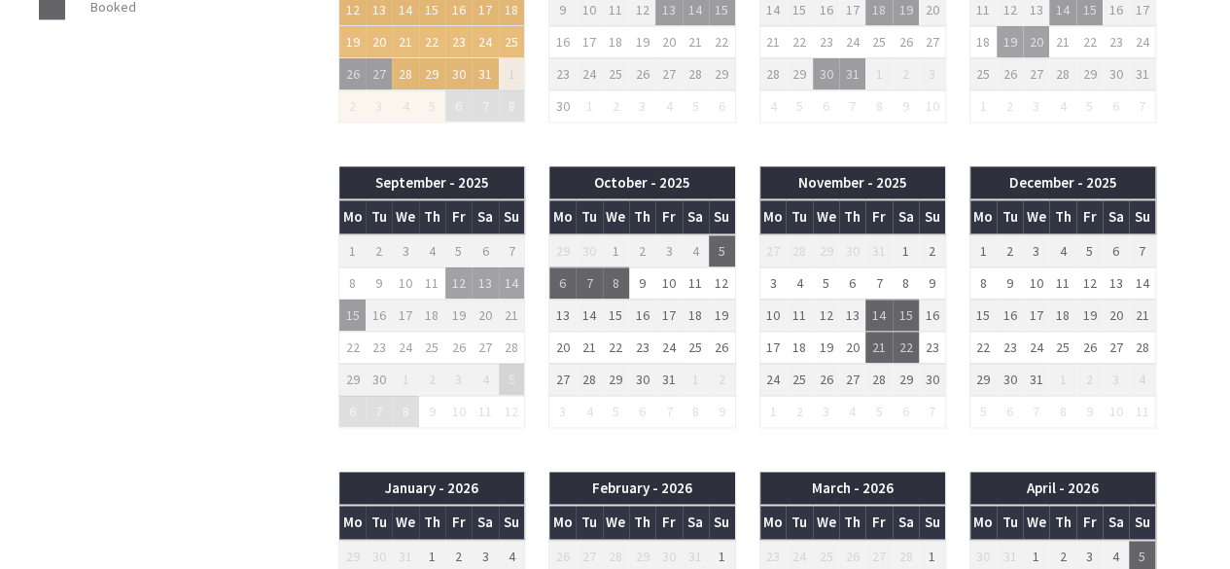
scroll to position [1204, 0]
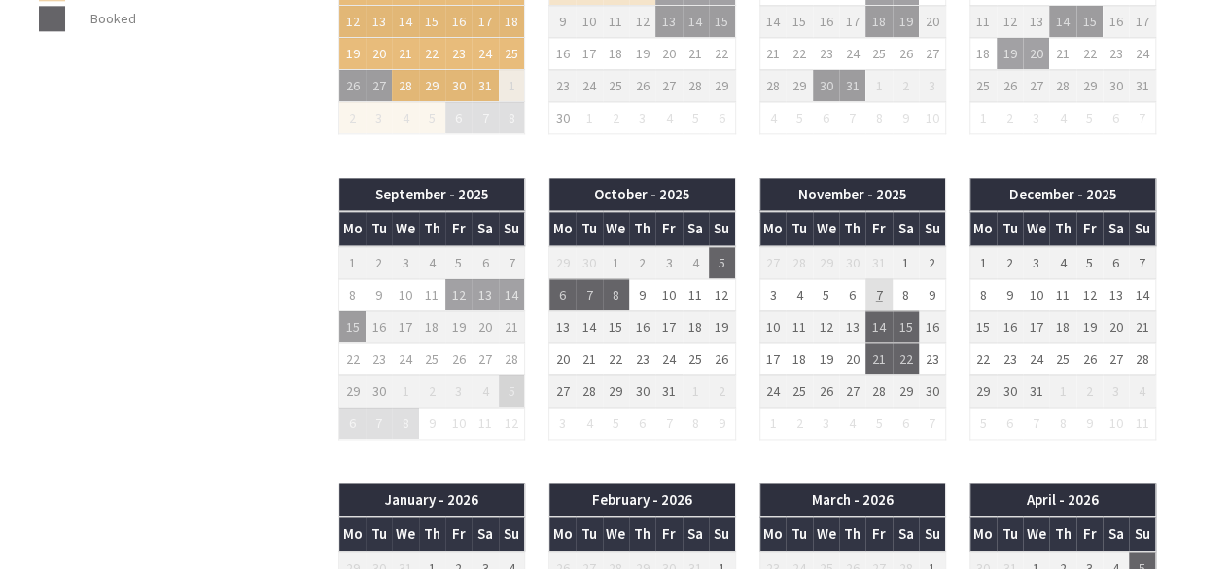
click at [890, 287] on td "7" at bounding box center [879, 294] width 26 height 32
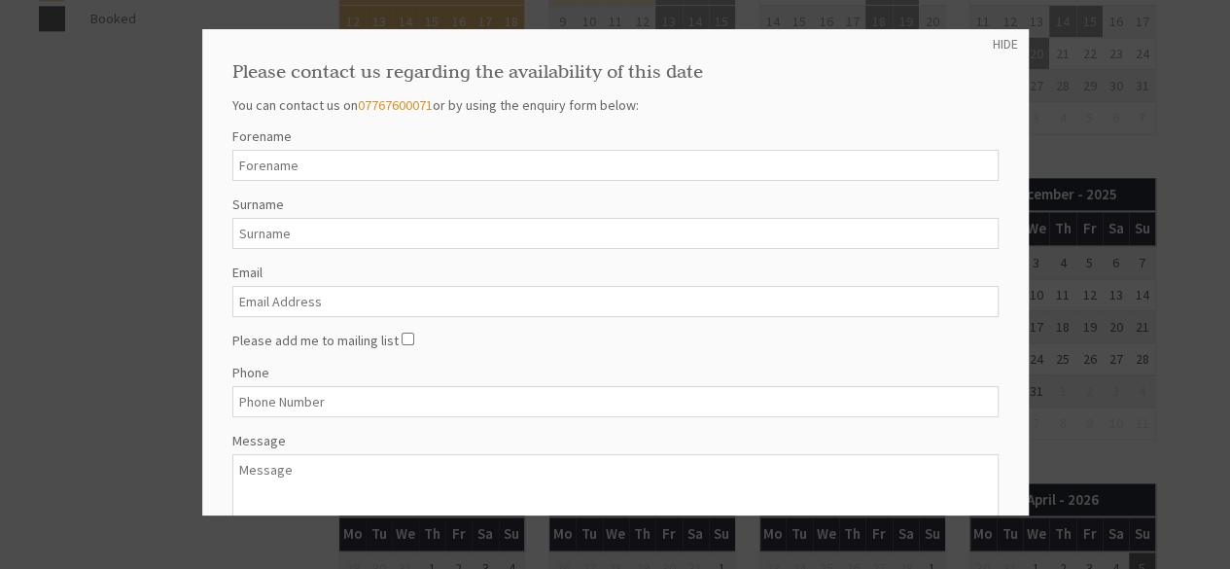
click at [1004, 40] on div "HIDE Please contact us regarding the availability of this date You can contact …" at bounding box center [615, 272] width 827 height 486
drag, startPoint x: 1222, startPoint y: 355, endPoint x: 1233, endPoint y: 345, distance: 15.2
click at [1229, 345] on html "About Us Our Properties Late Availability Contact Us My Booking My Booking Gues…" at bounding box center [615, 102] width 1230 height 2612
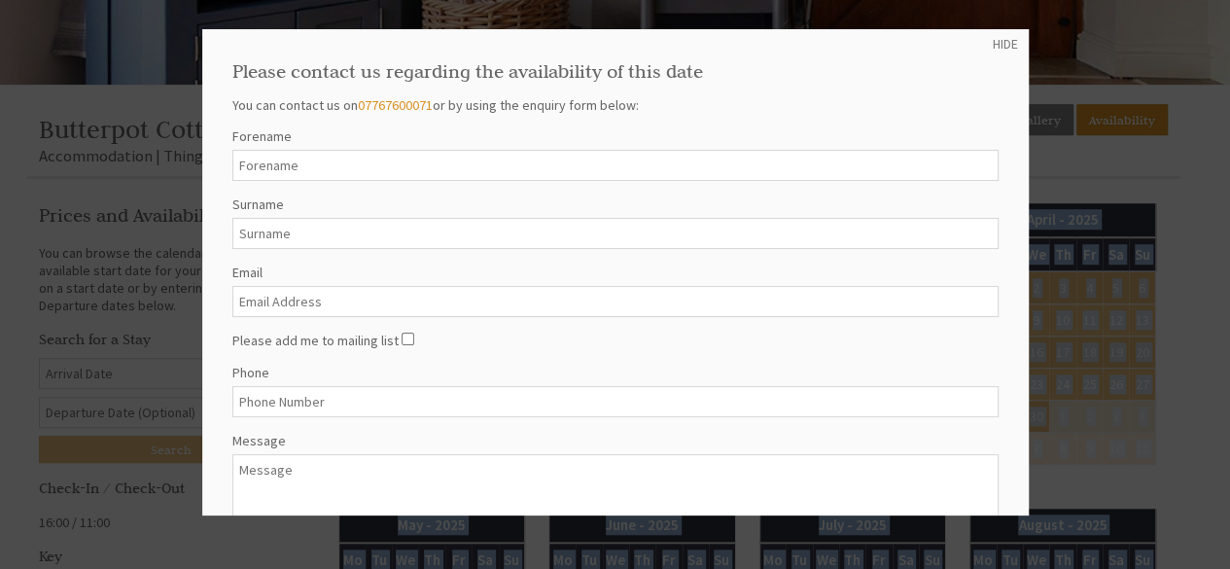
scroll to position [554, 0]
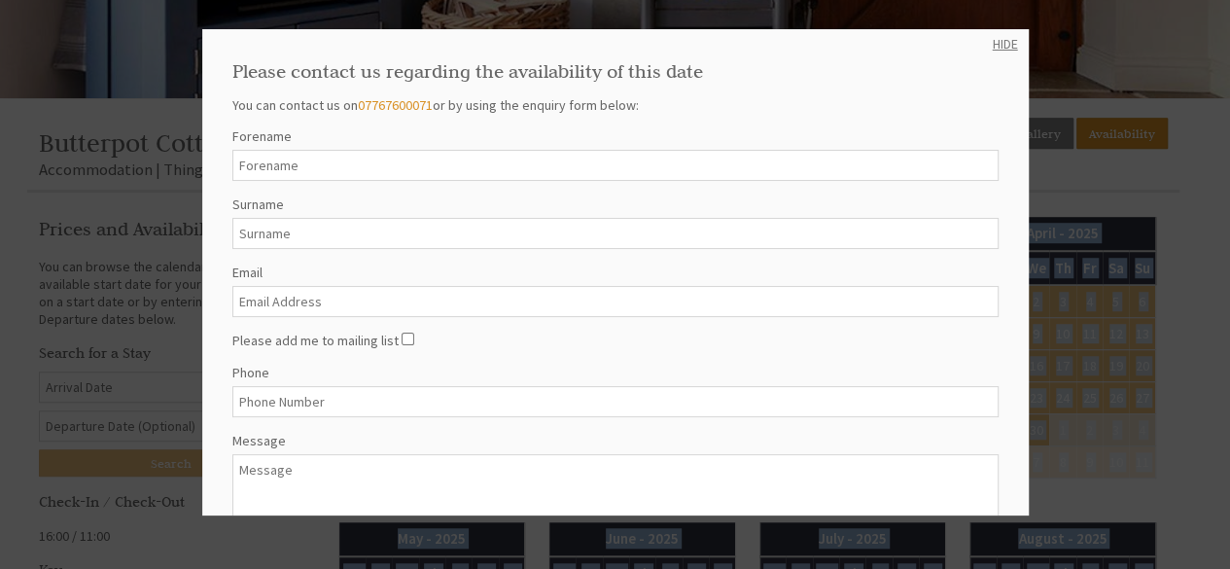
click at [993, 38] on link "HIDE" at bounding box center [1005, 44] width 25 height 18
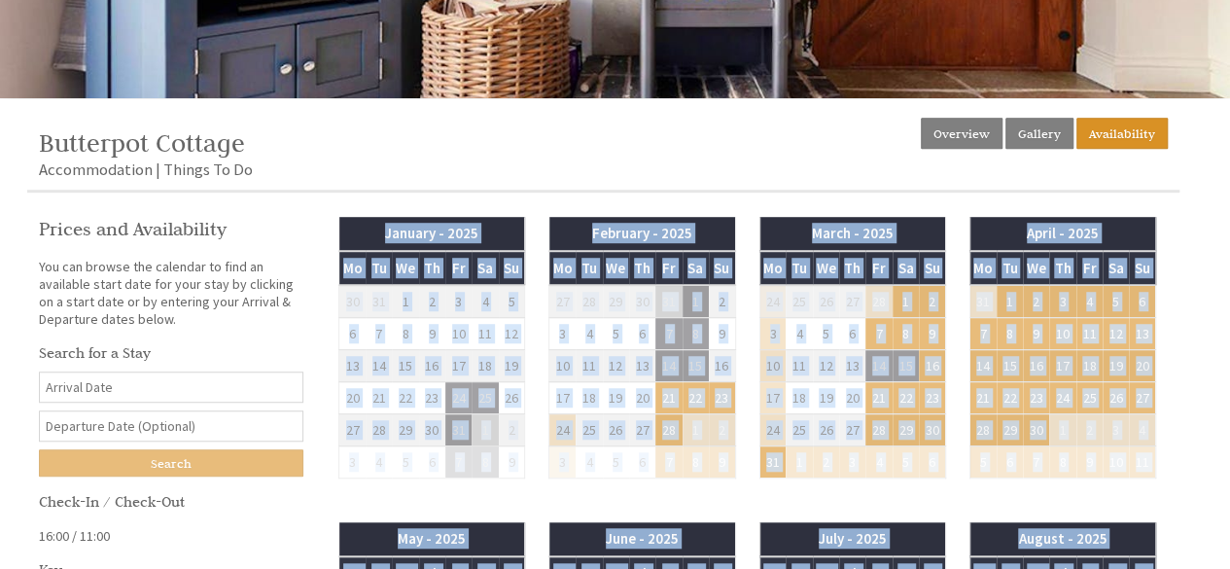
click at [195, 385] on input "Date" at bounding box center [171, 387] width 265 height 31
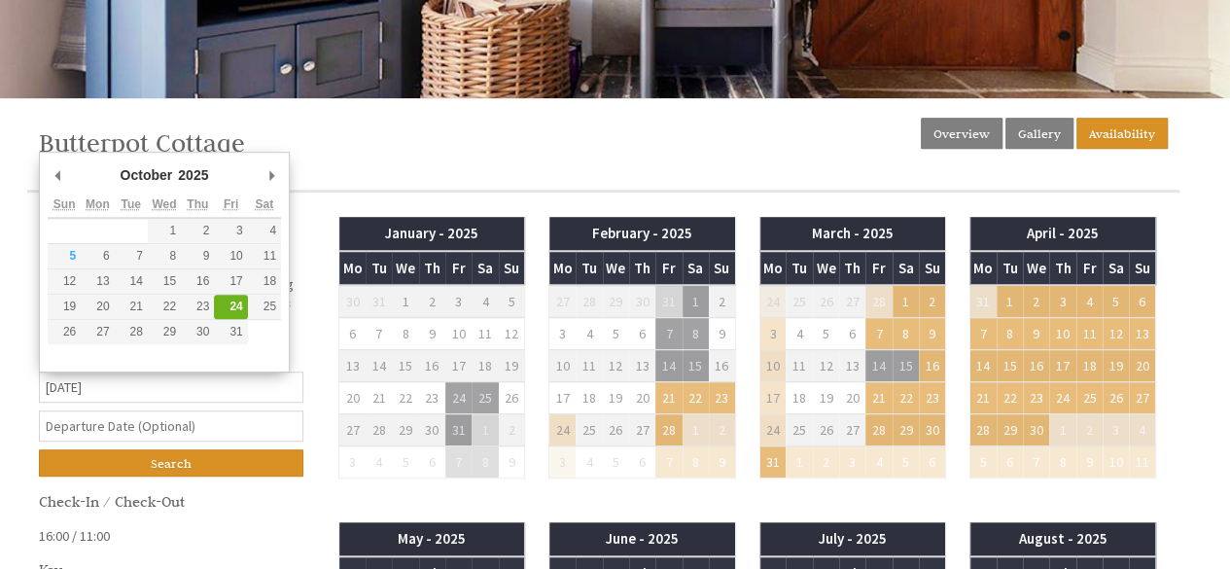
click at [184, 375] on input "24/10/2025" at bounding box center [171, 387] width 265 height 31
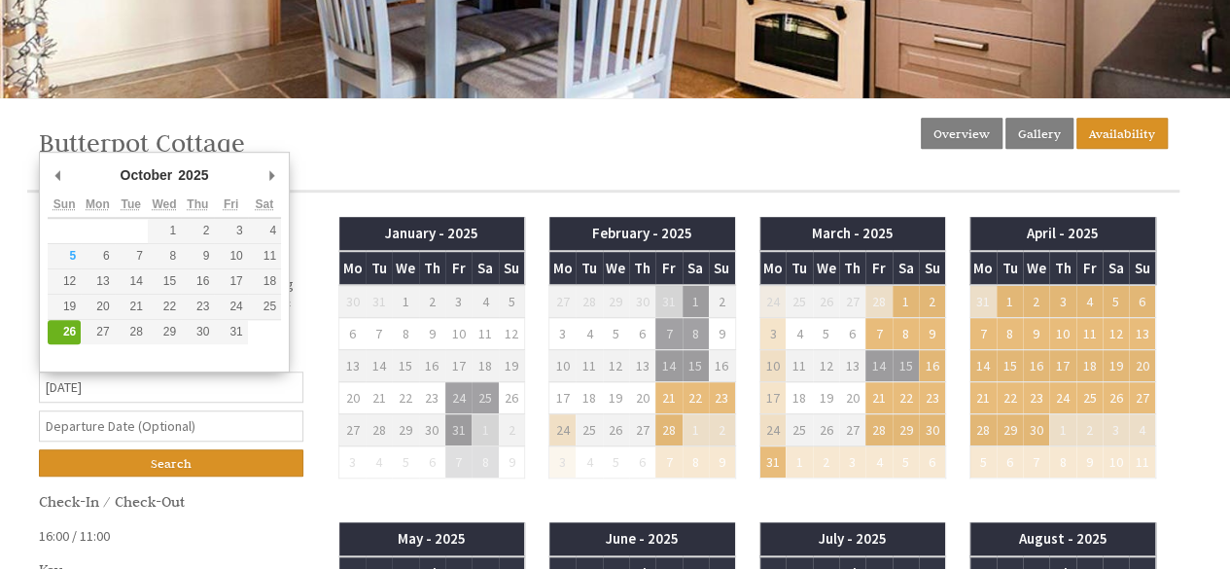
click at [86, 379] on input "26/10/2025" at bounding box center [171, 387] width 265 height 31
type input "24/10/2025"
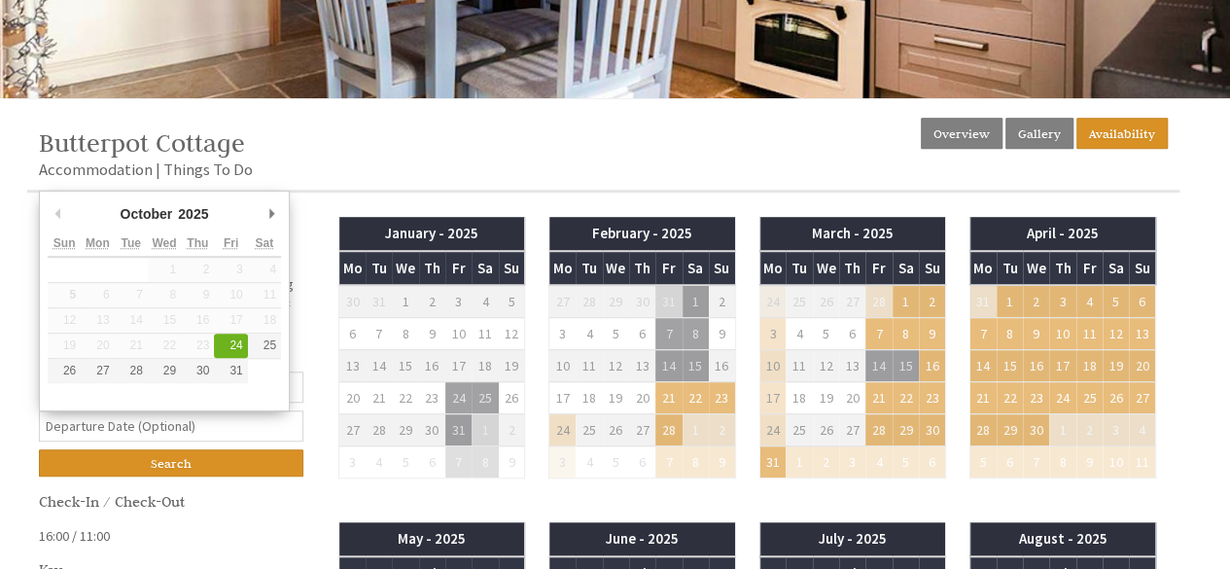
click at [155, 419] on input "text" at bounding box center [171, 425] width 265 height 31
type input "26/10/2025"
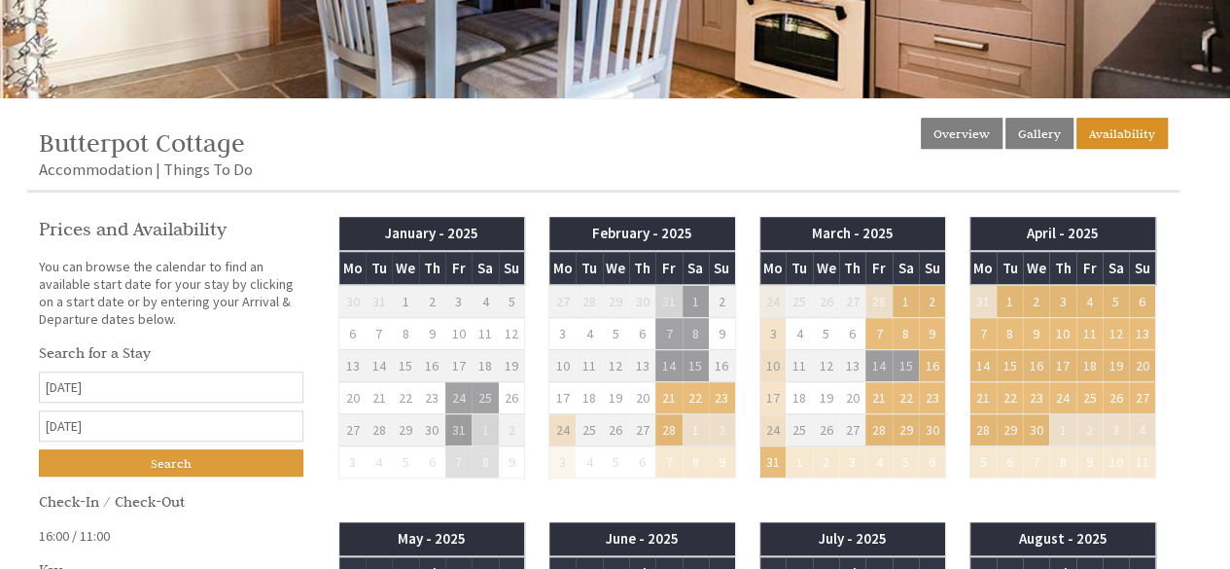
click at [175, 456] on input "Search" at bounding box center [171, 462] width 265 height 27
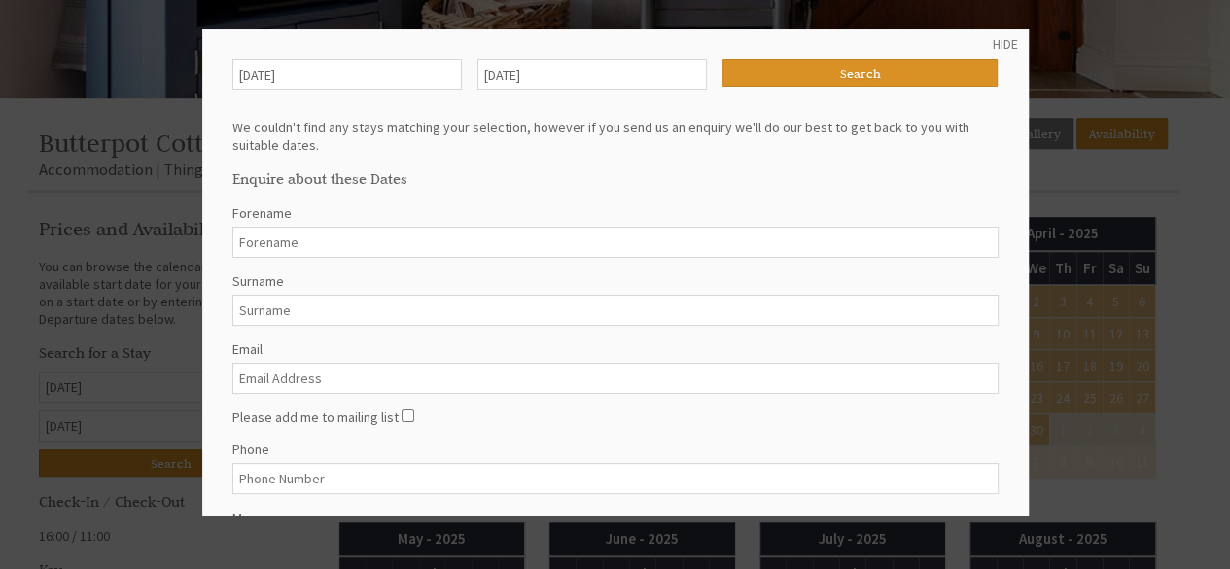
click at [973, 32] on div "HIDE 24/10/2025 26/10/2025 Search We couldn't find any stays matching your sele…" at bounding box center [615, 272] width 827 height 486
click at [993, 44] on link "HIDE" at bounding box center [1005, 44] width 25 height 18
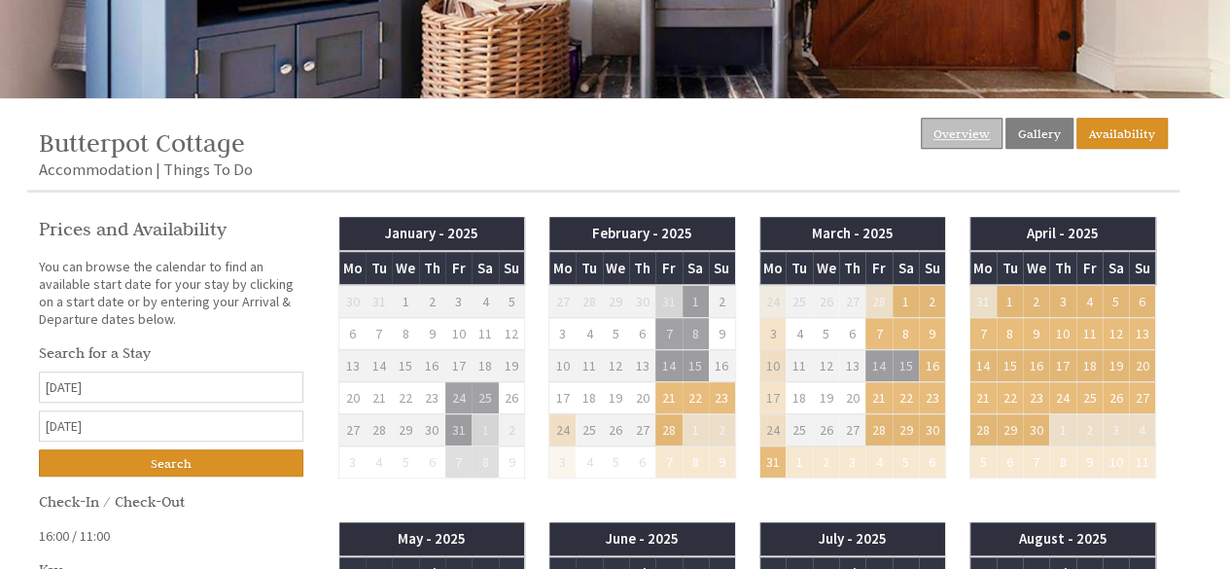
drag, startPoint x: 1104, startPoint y: 7, endPoint x: 997, endPoint y: 143, distance: 173.2
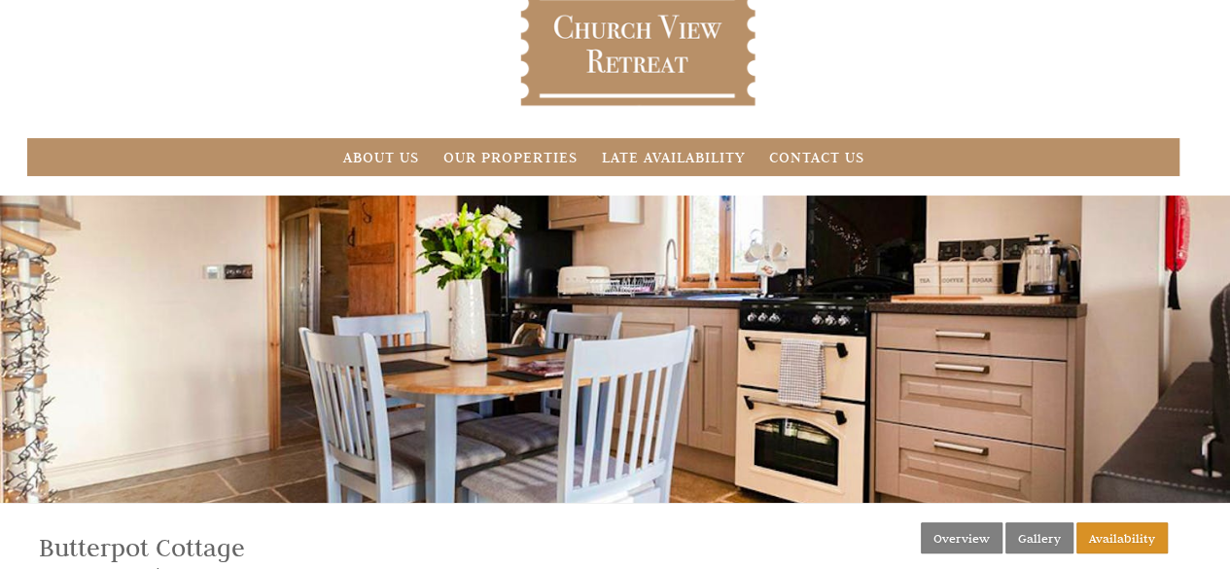
scroll to position [0, 0]
